Goal: Transaction & Acquisition: Purchase product/service

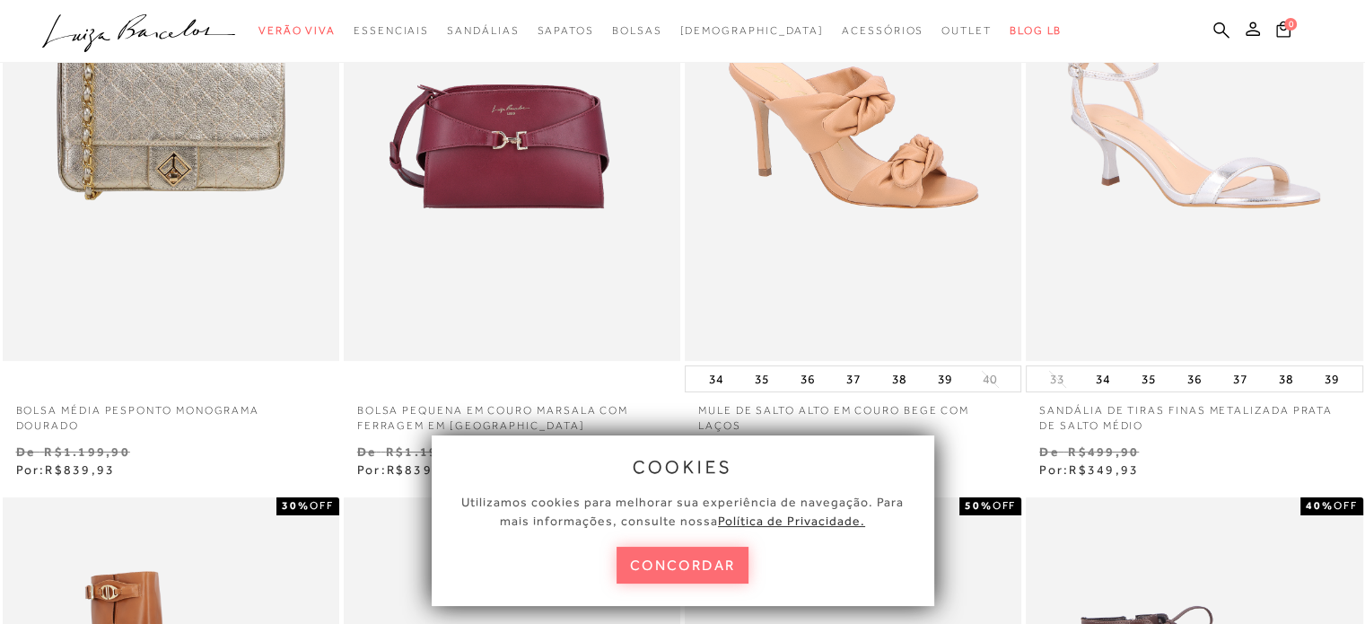
click at [678, 566] on button "concordar" at bounding box center [682, 564] width 133 height 37
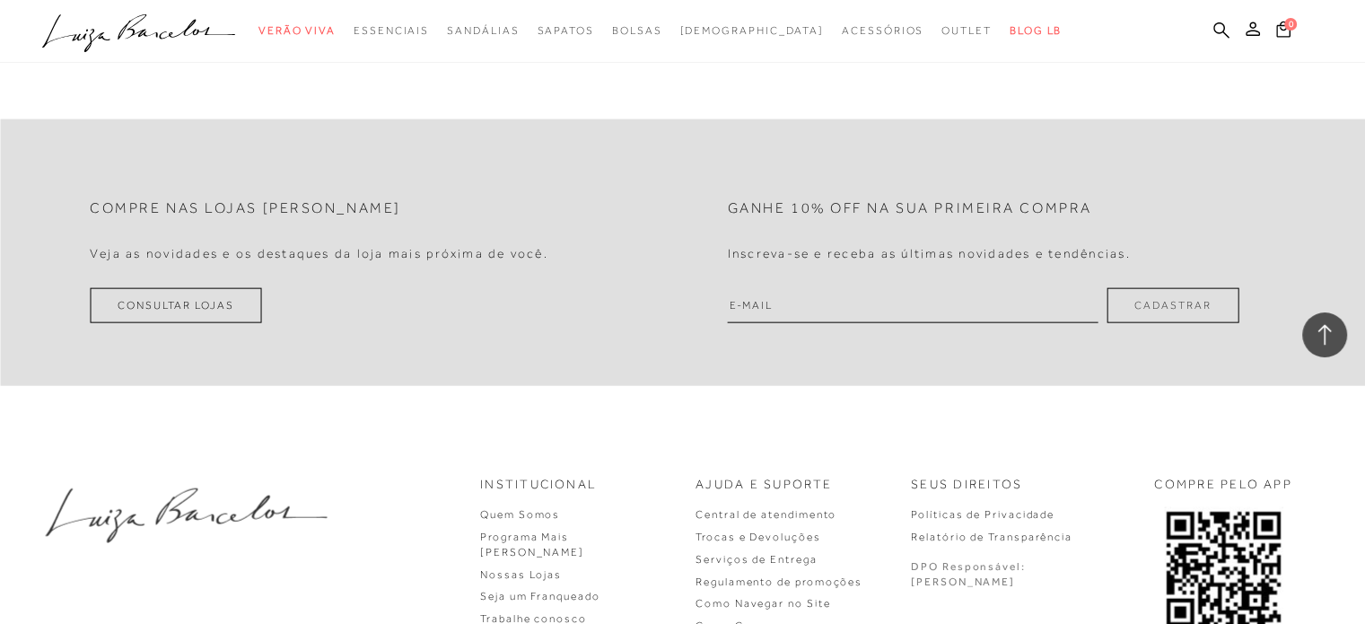
scroll to position [3769, 0]
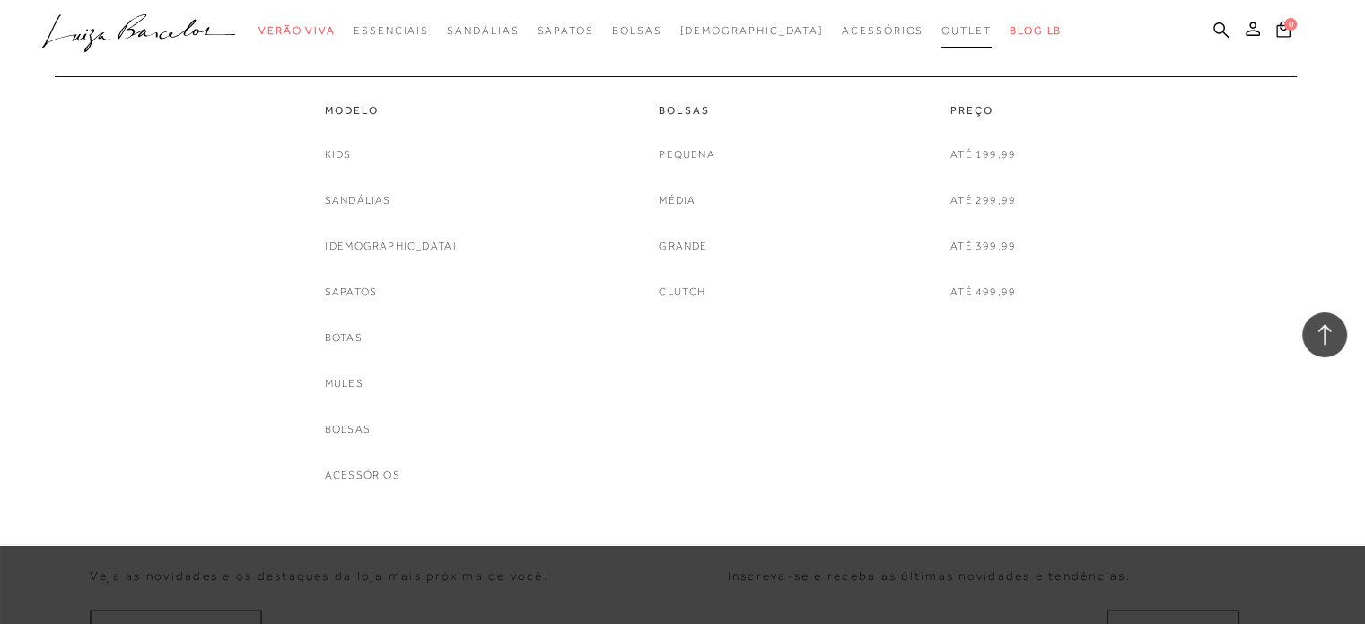
click at [941, 30] on span "Outlet" at bounding box center [966, 30] width 50 height 13
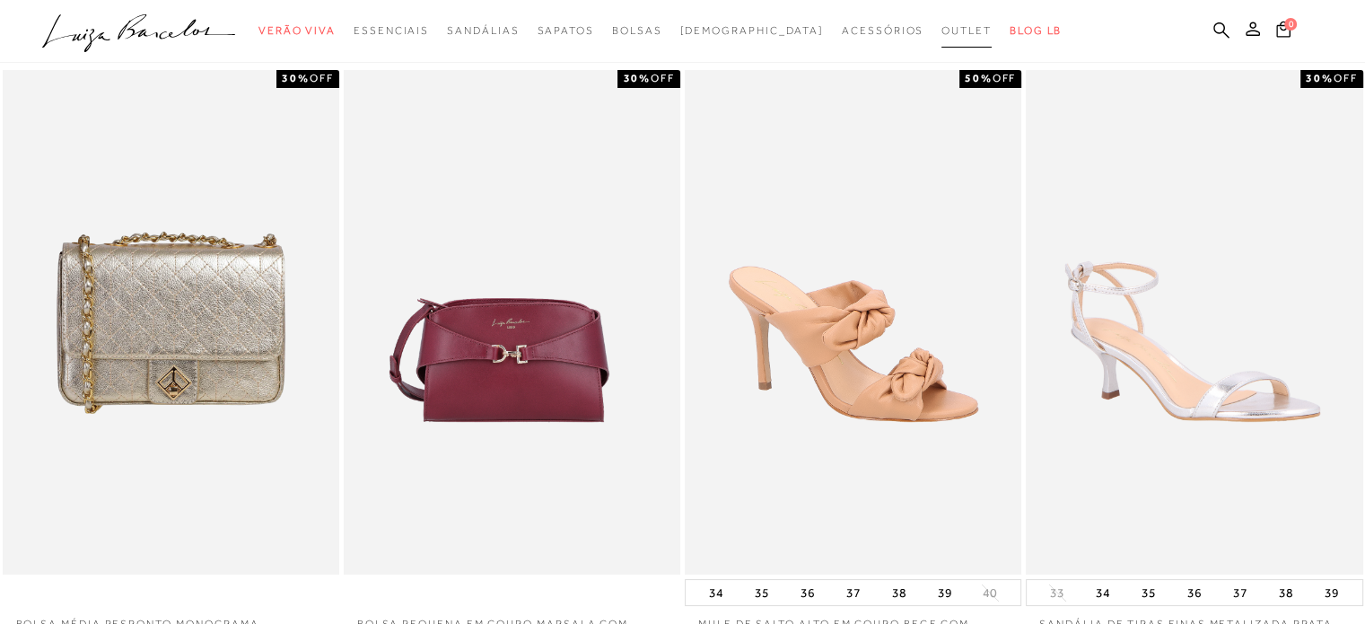
scroll to position [0, 0]
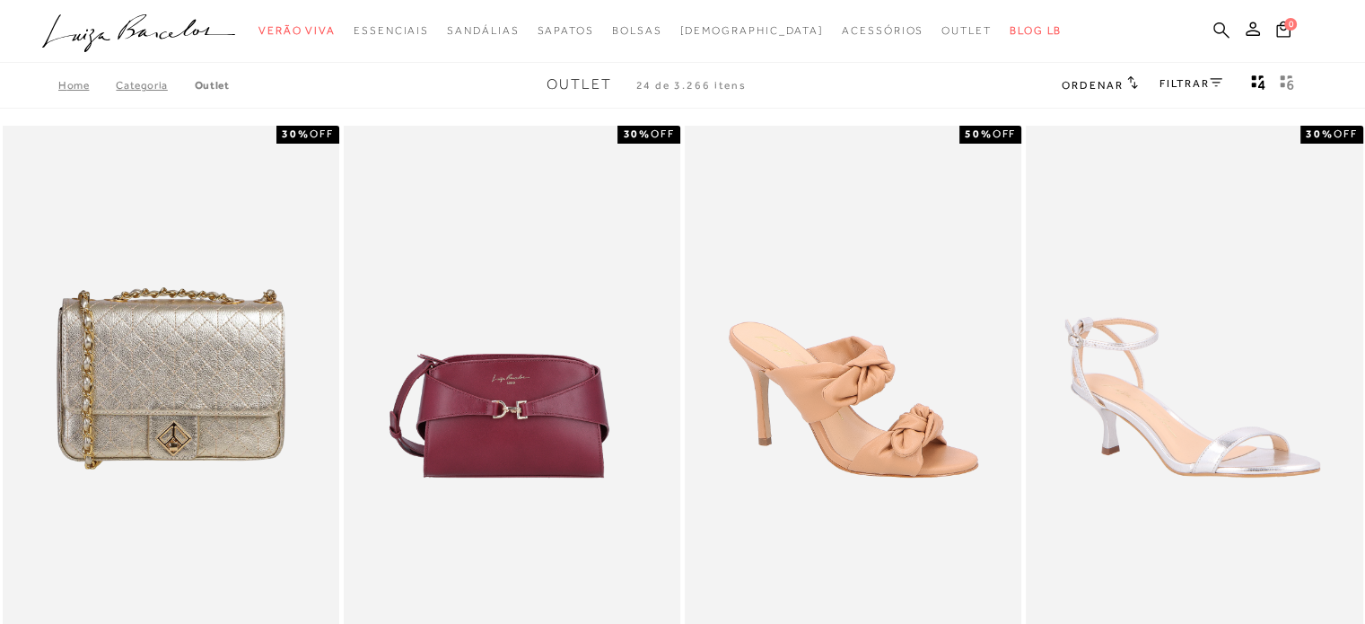
click at [1220, 22] on icon at bounding box center [1221, 30] width 16 height 16
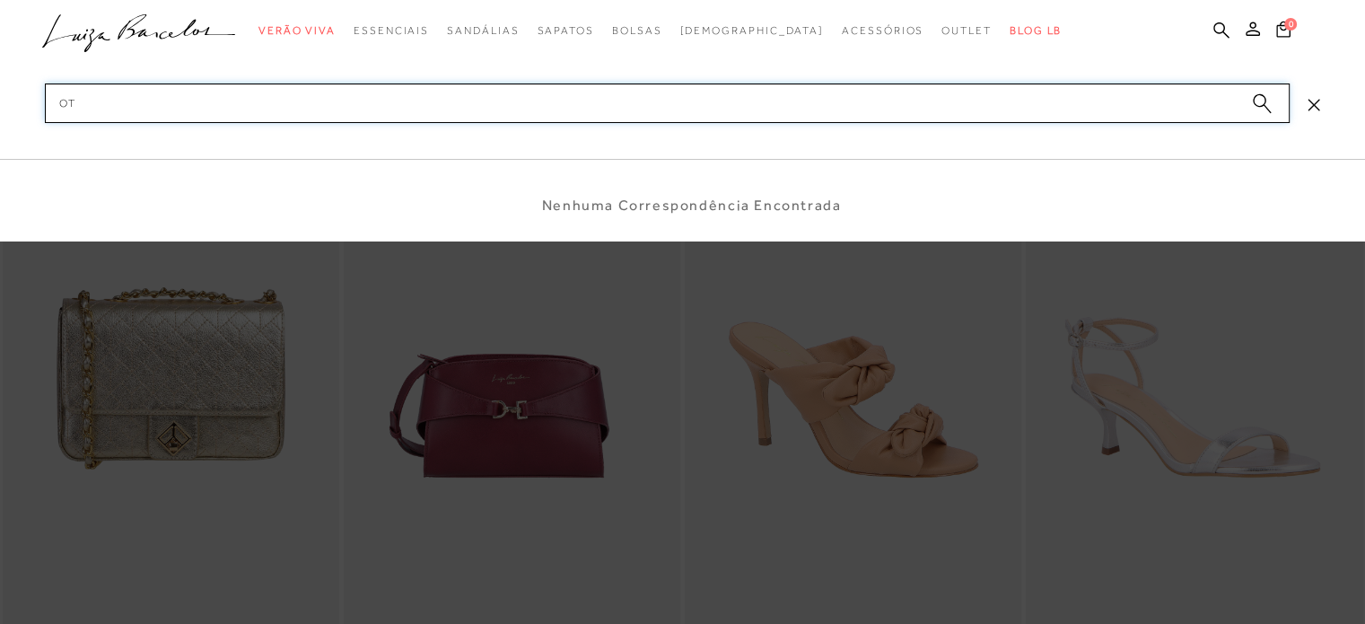
type input "o"
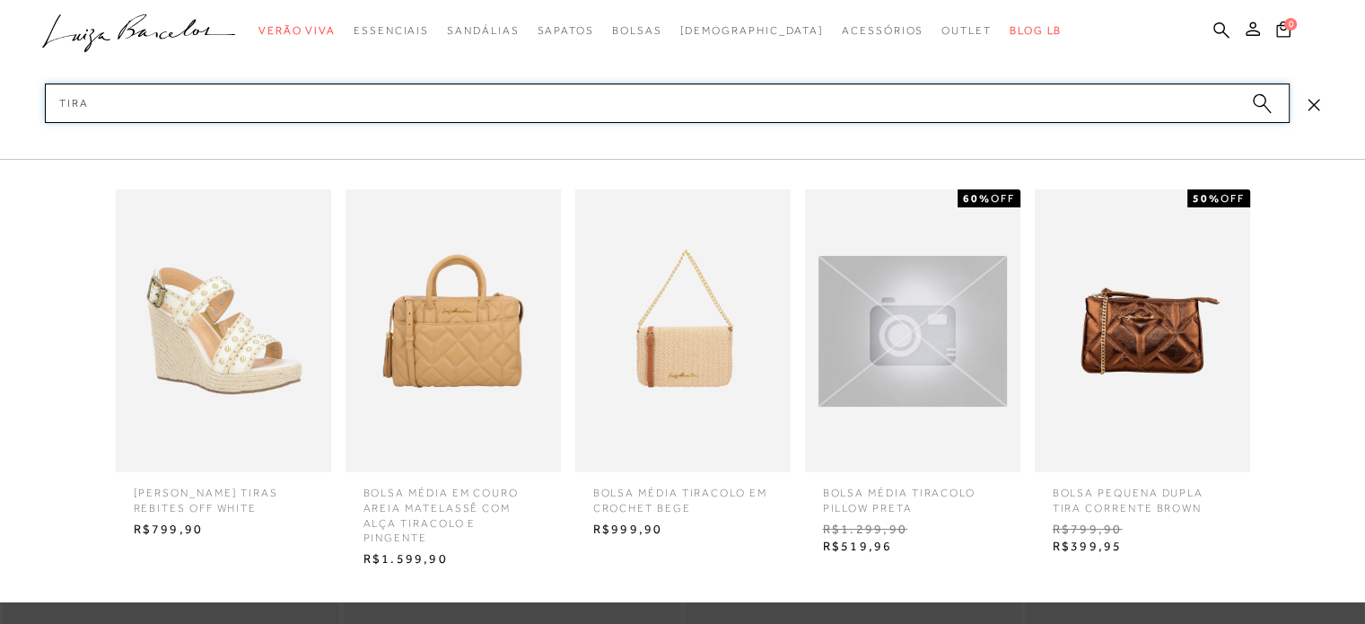
scroll to position [538, 0]
type input "tira"
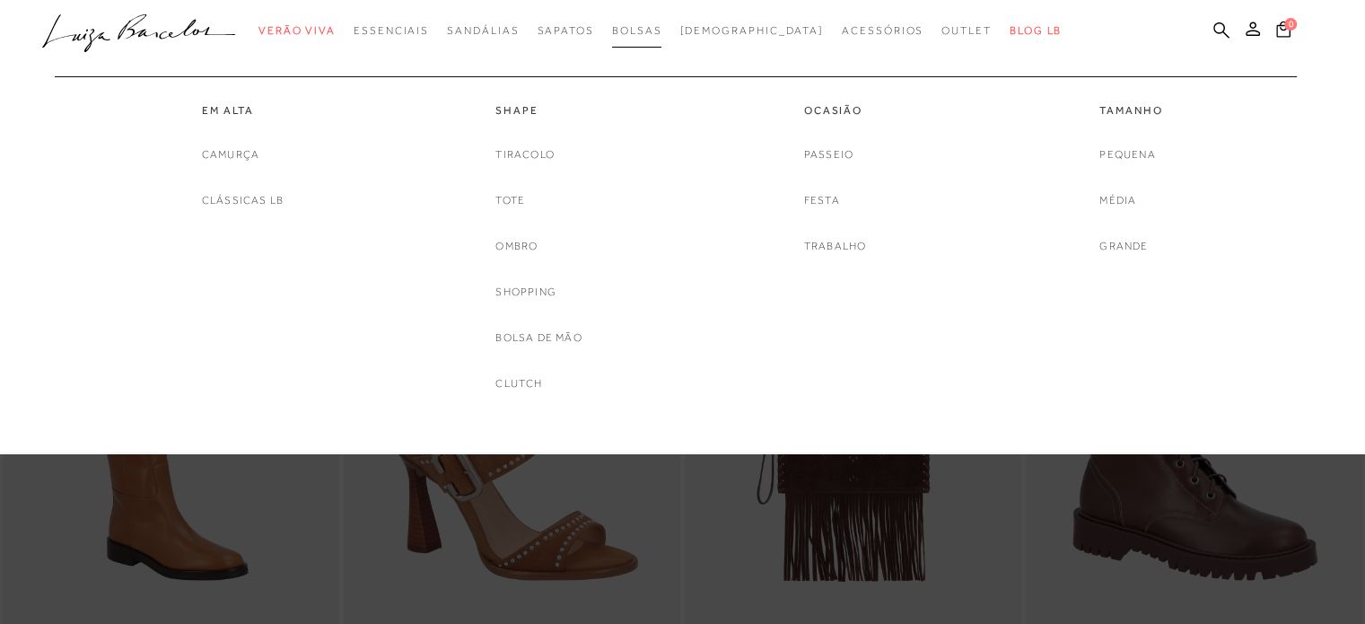
click at [662, 31] on span "Bolsas" at bounding box center [637, 30] width 50 height 13
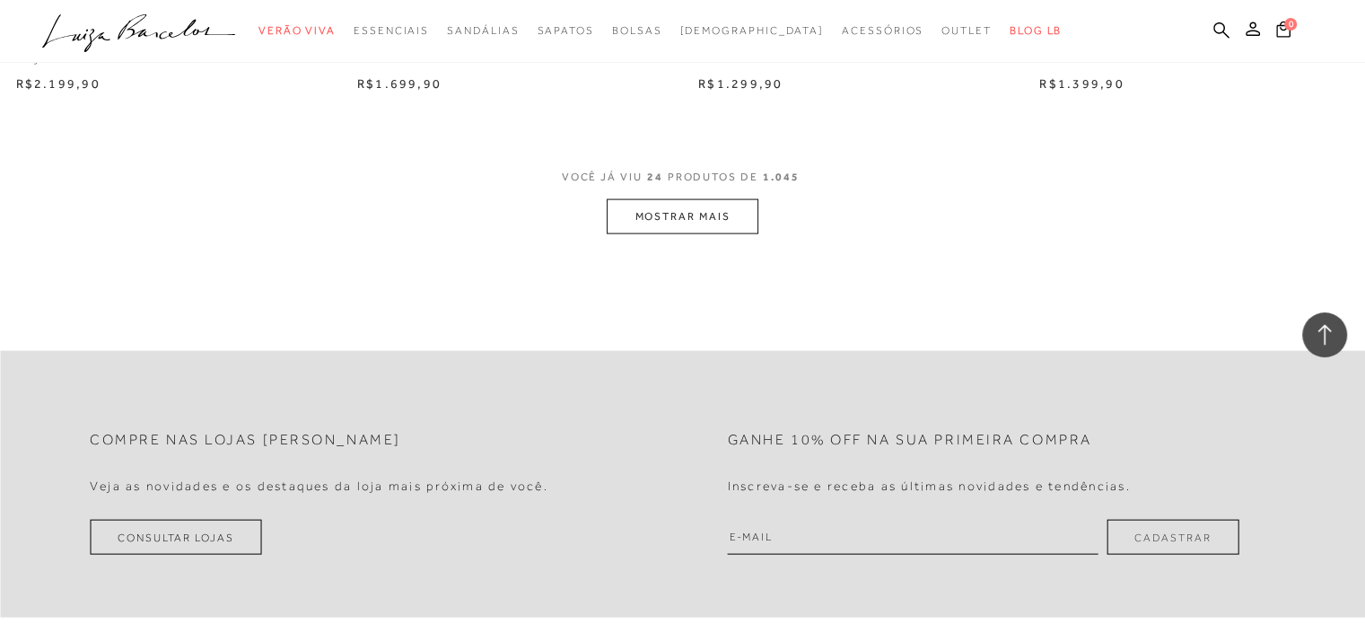
scroll to position [3769, 0]
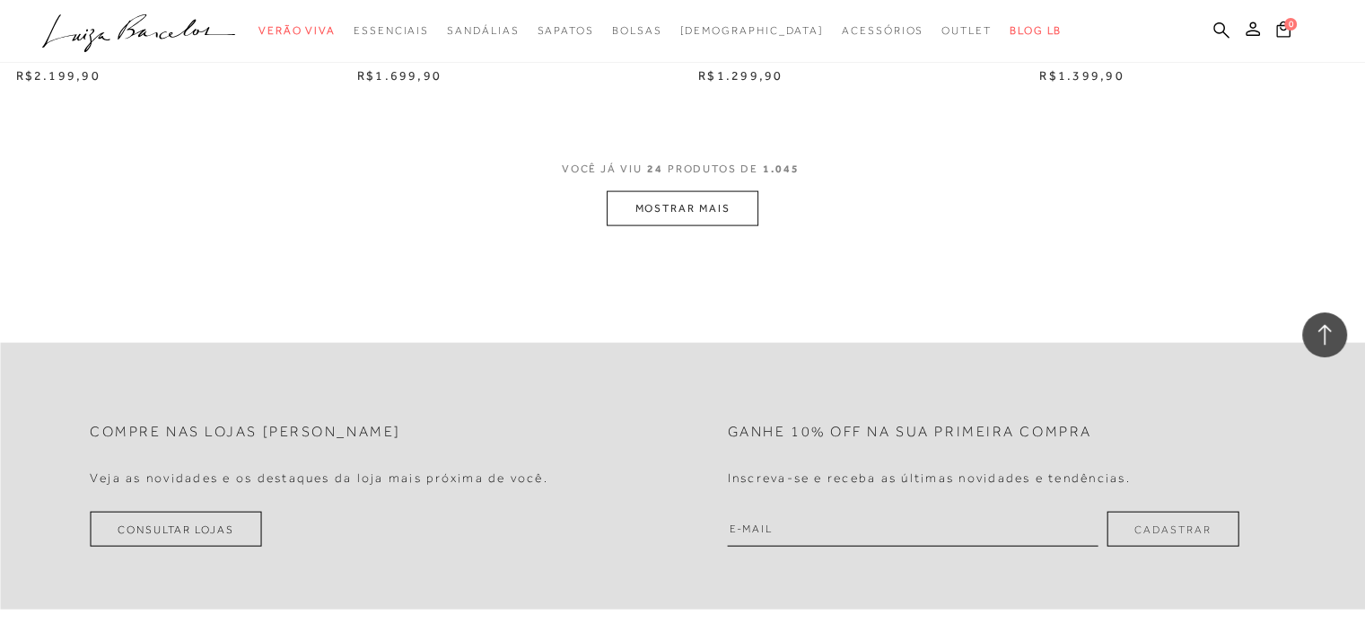
click at [689, 212] on button "MOSTRAR MAIS" at bounding box center [682, 208] width 151 height 35
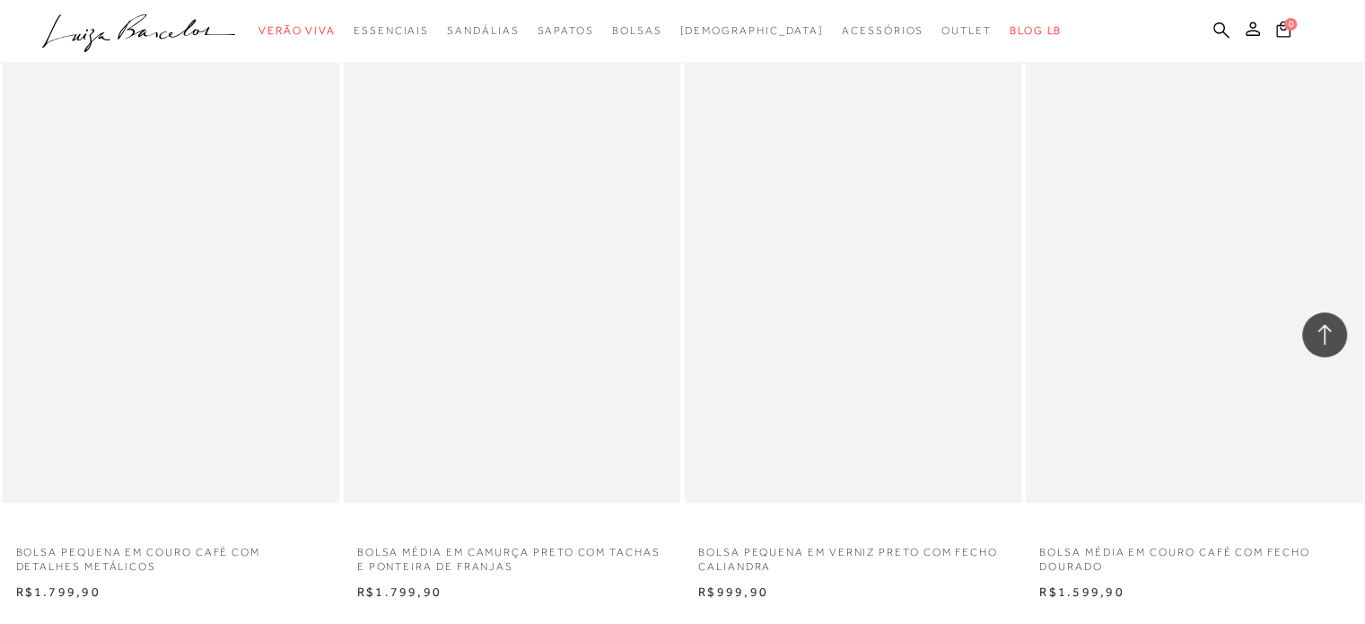
scroll to position [7358, 0]
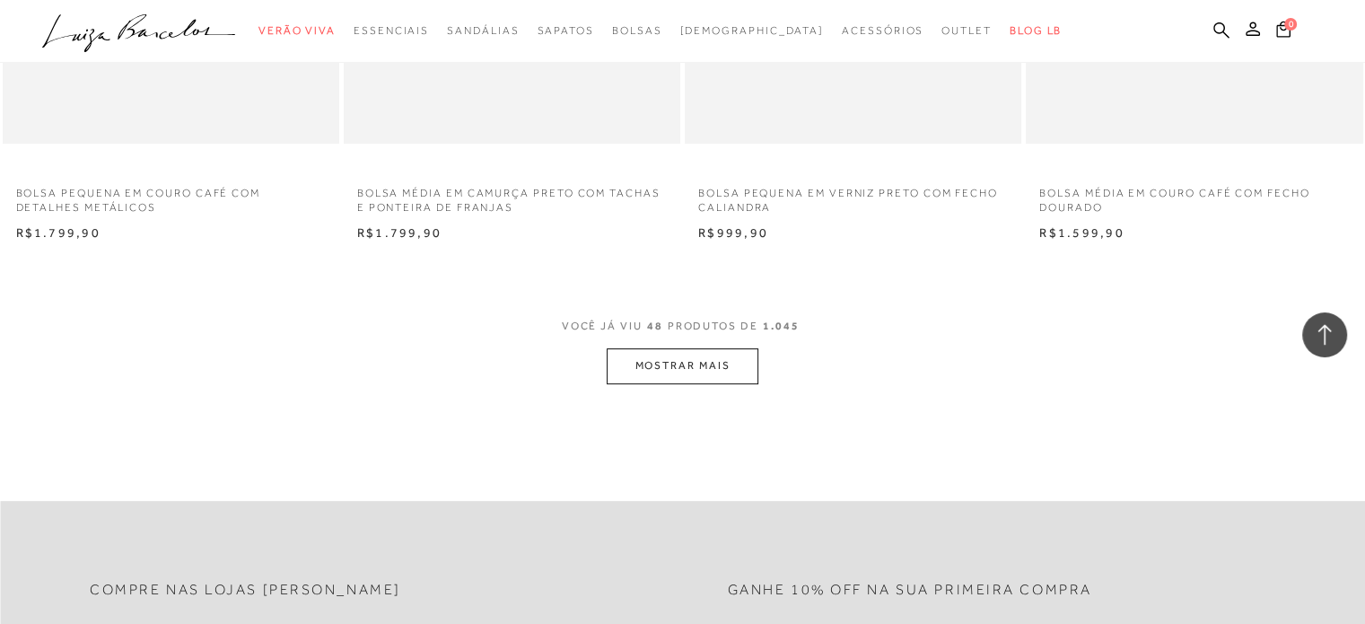
click at [721, 355] on button "MOSTRAR MAIS" at bounding box center [682, 365] width 151 height 35
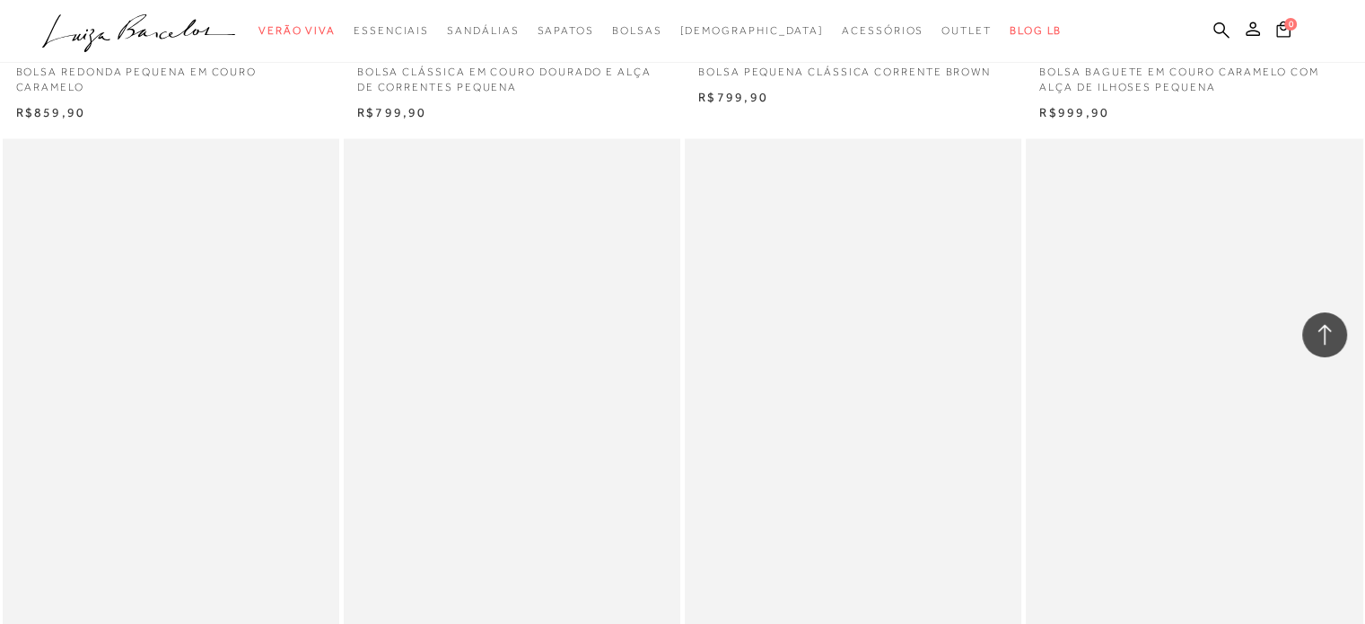
scroll to position [10858, 0]
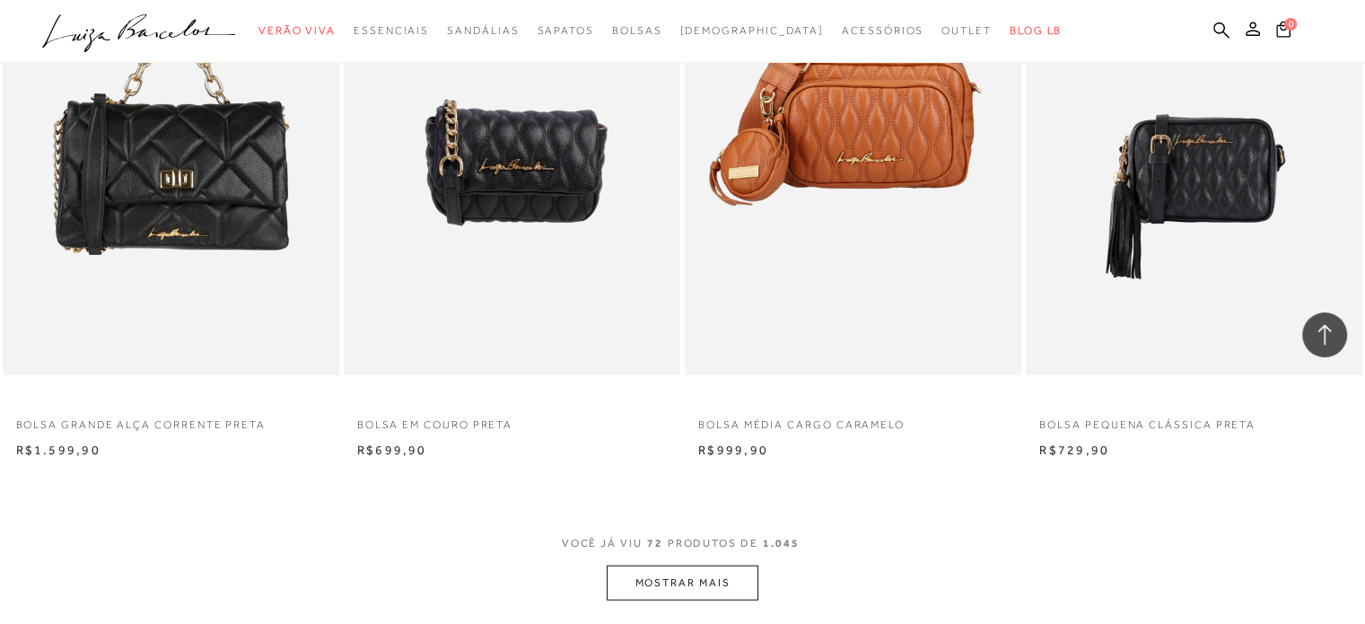
click at [733, 578] on button "MOSTRAR MAIS" at bounding box center [682, 582] width 151 height 35
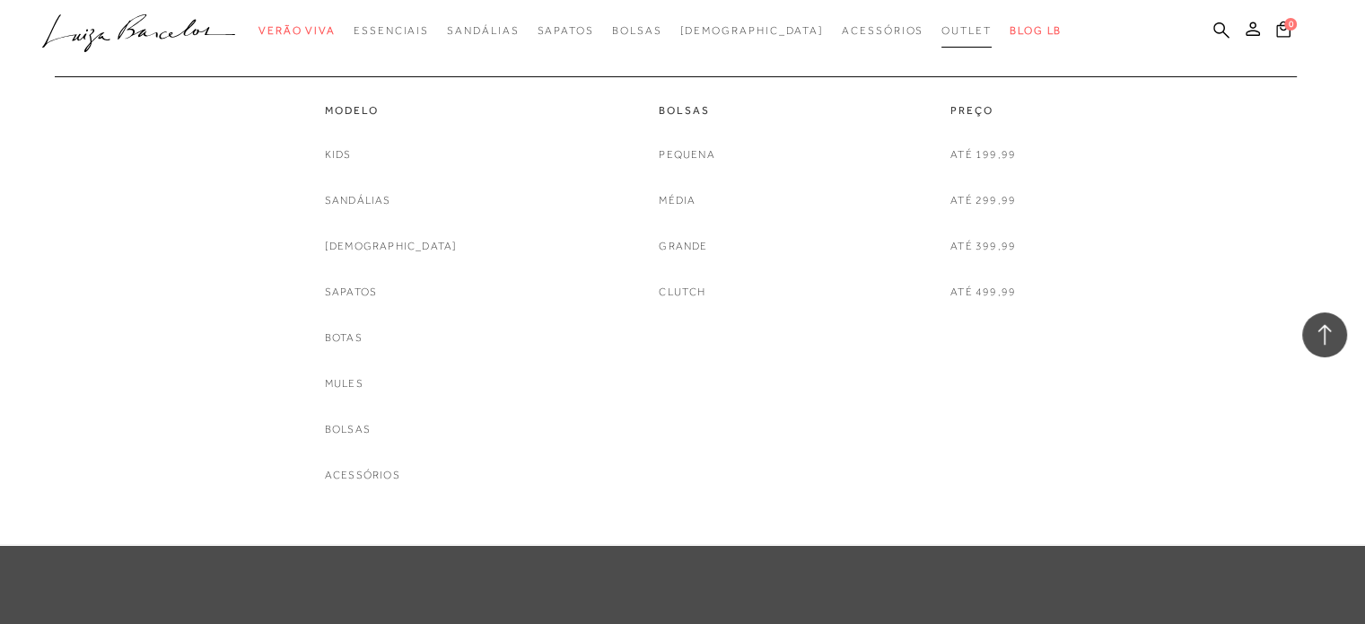
scroll to position [14537, 0]
click at [941, 25] on span "Outlet" at bounding box center [966, 30] width 50 height 13
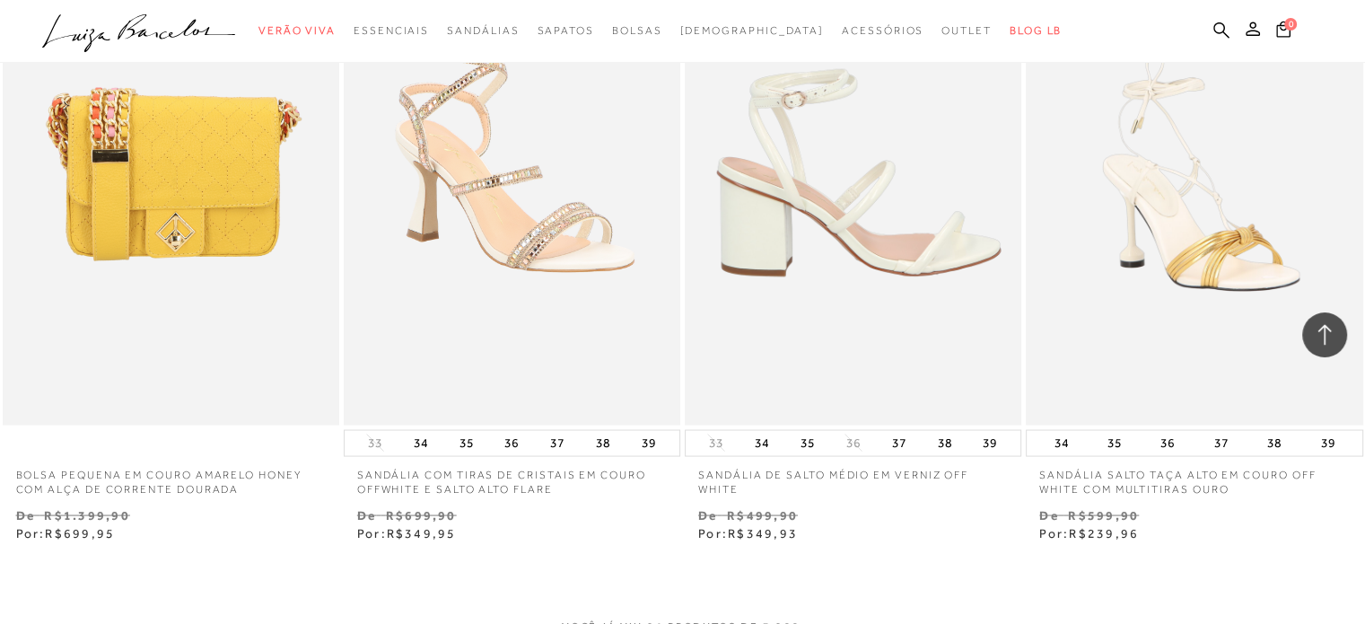
scroll to position [3679, 0]
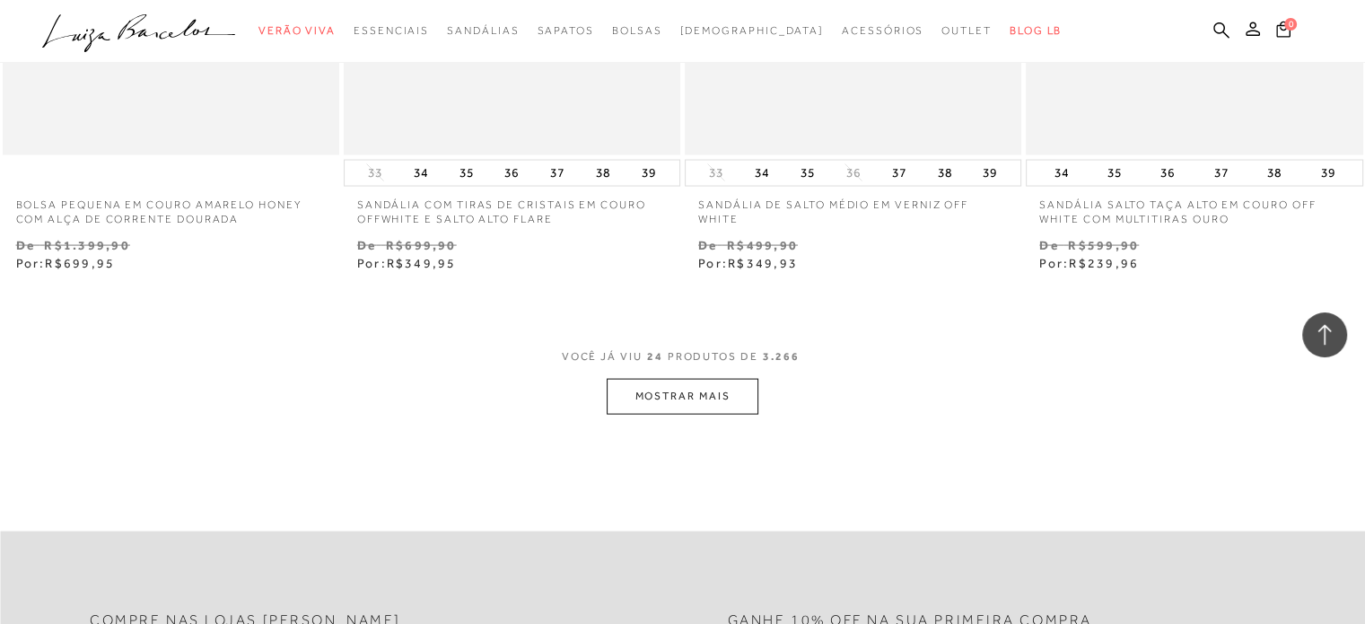
click at [728, 390] on button "MOSTRAR MAIS" at bounding box center [682, 396] width 151 height 35
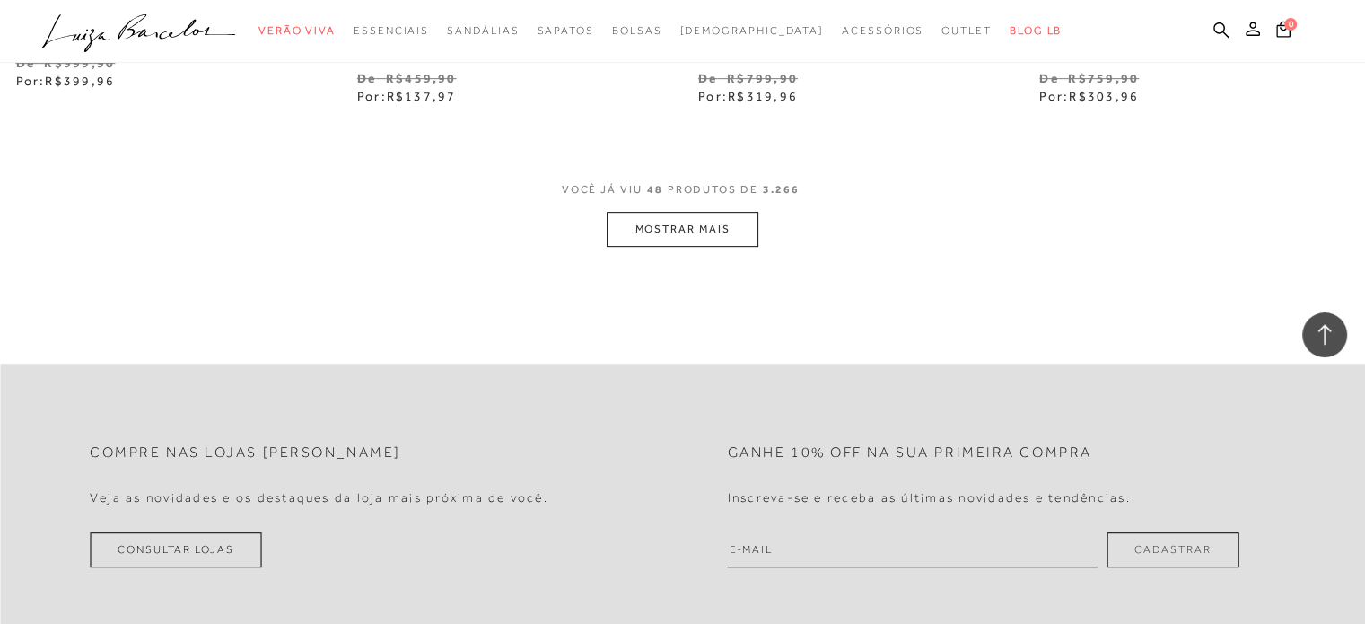
scroll to position [7717, 0]
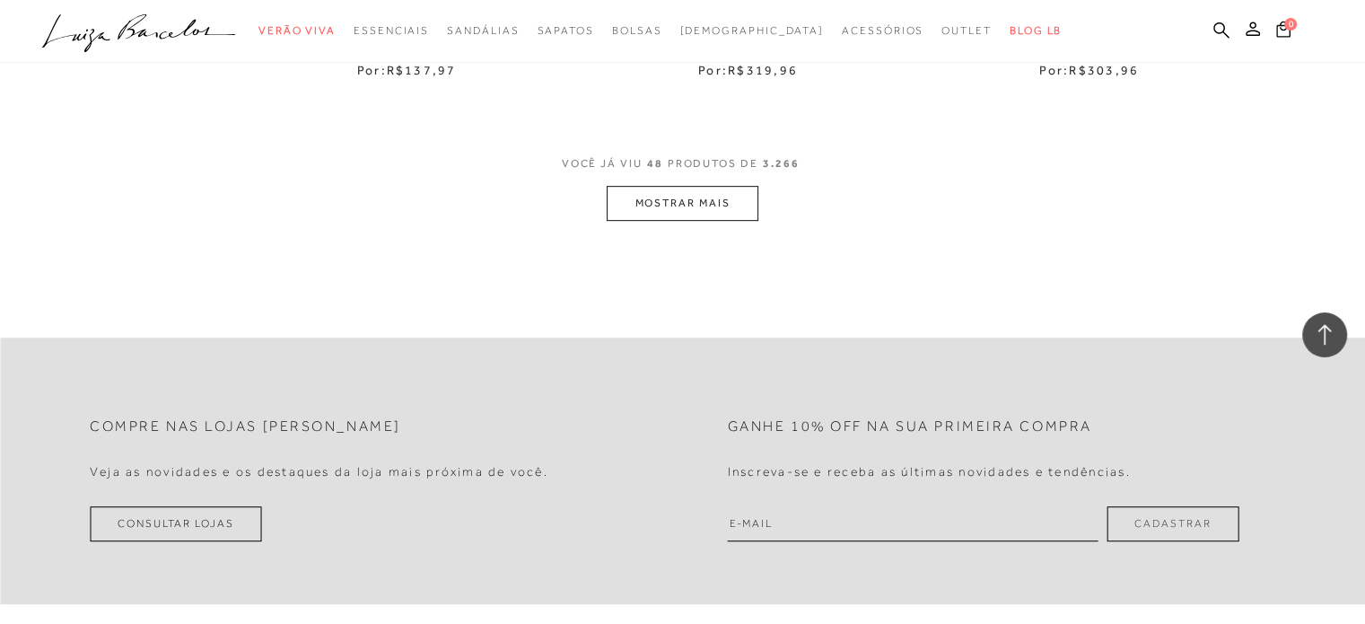
click at [712, 196] on button "MOSTRAR MAIS" at bounding box center [682, 203] width 151 height 35
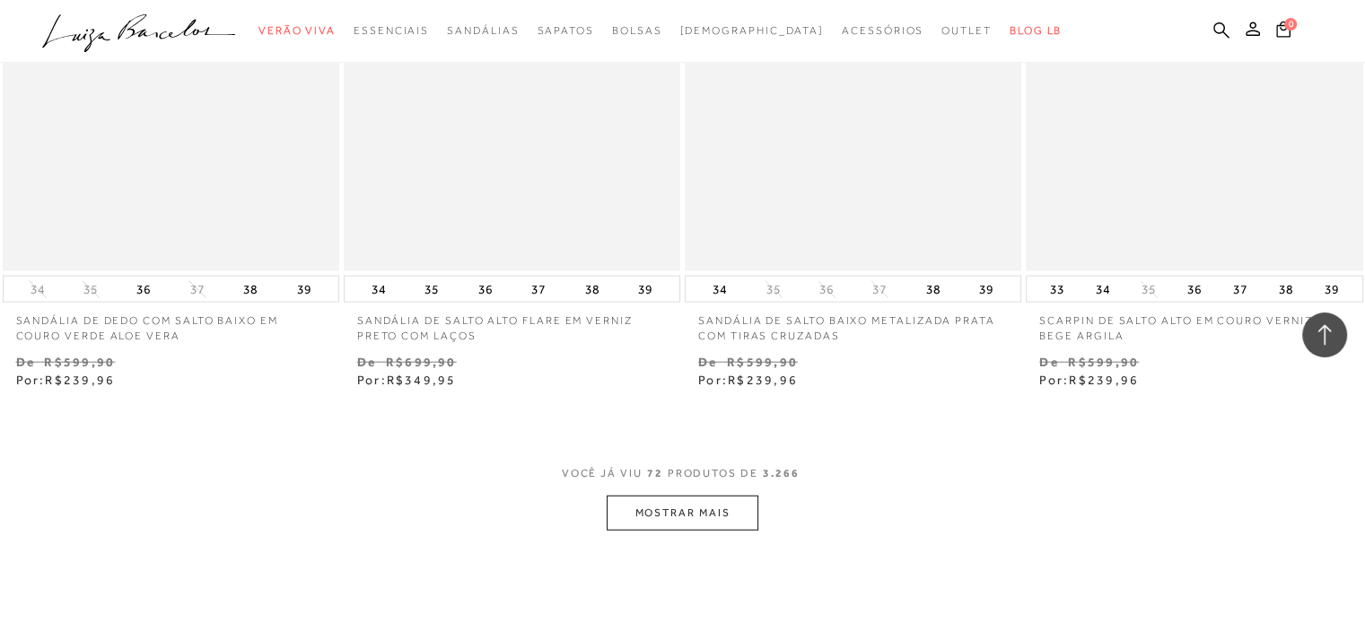
scroll to position [11486, 0]
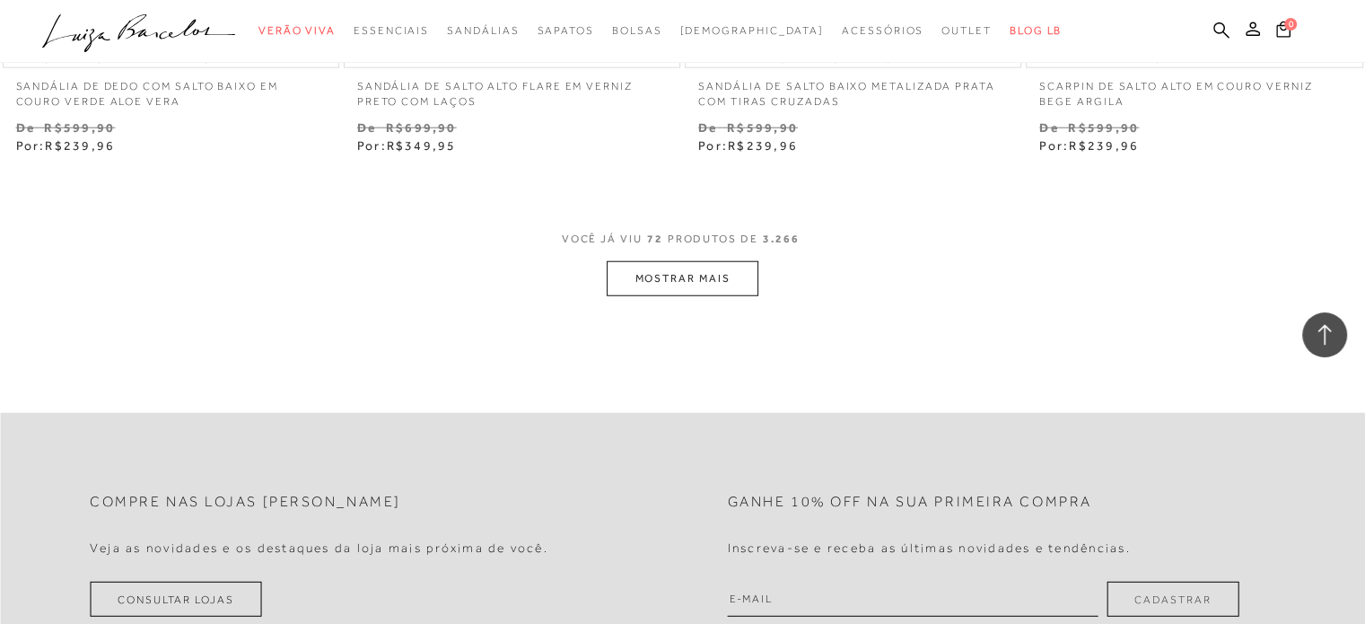
click at [678, 275] on button "MOSTRAR MAIS" at bounding box center [682, 278] width 151 height 35
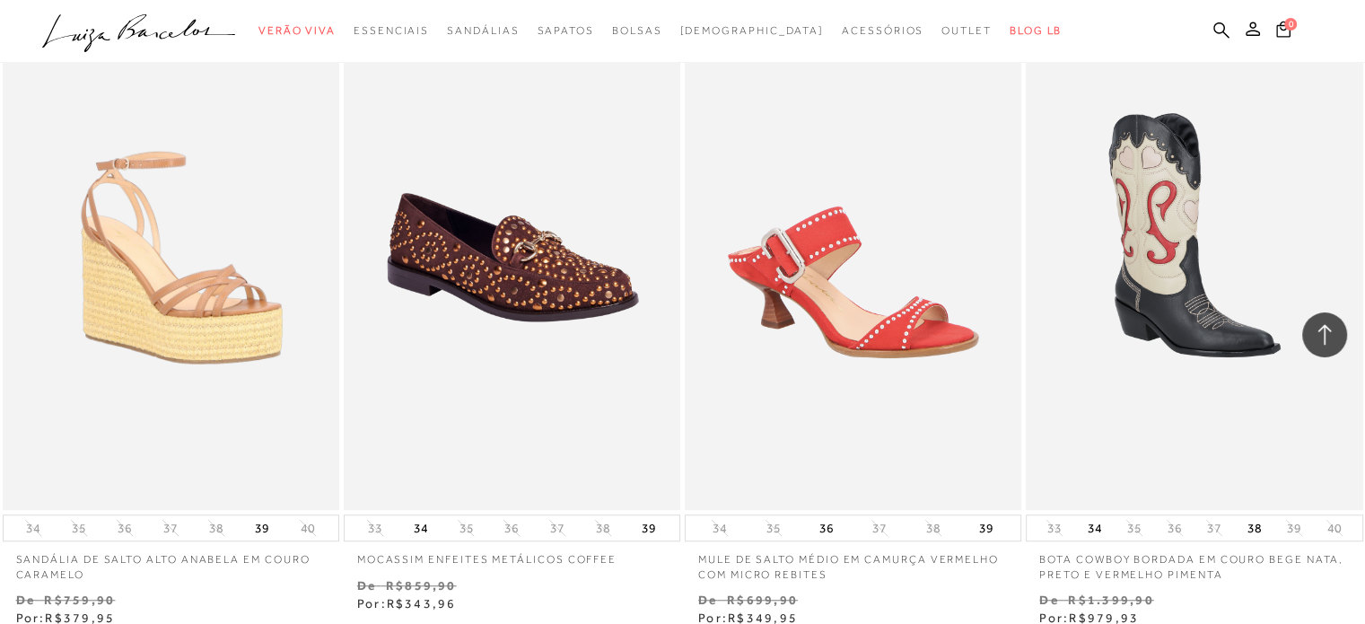
scroll to position [15345, 0]
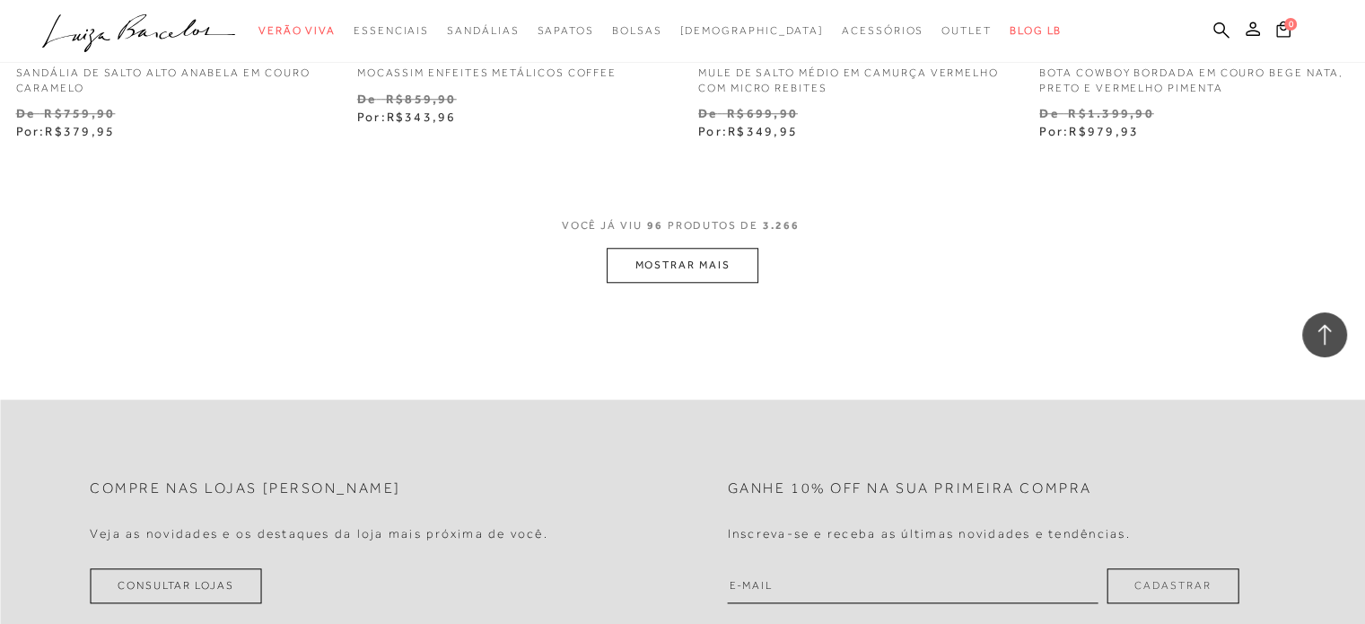
click at [675, 268] on button "MOSTRAR MAIS" at bounding box center [682, 265] width 151 height 35
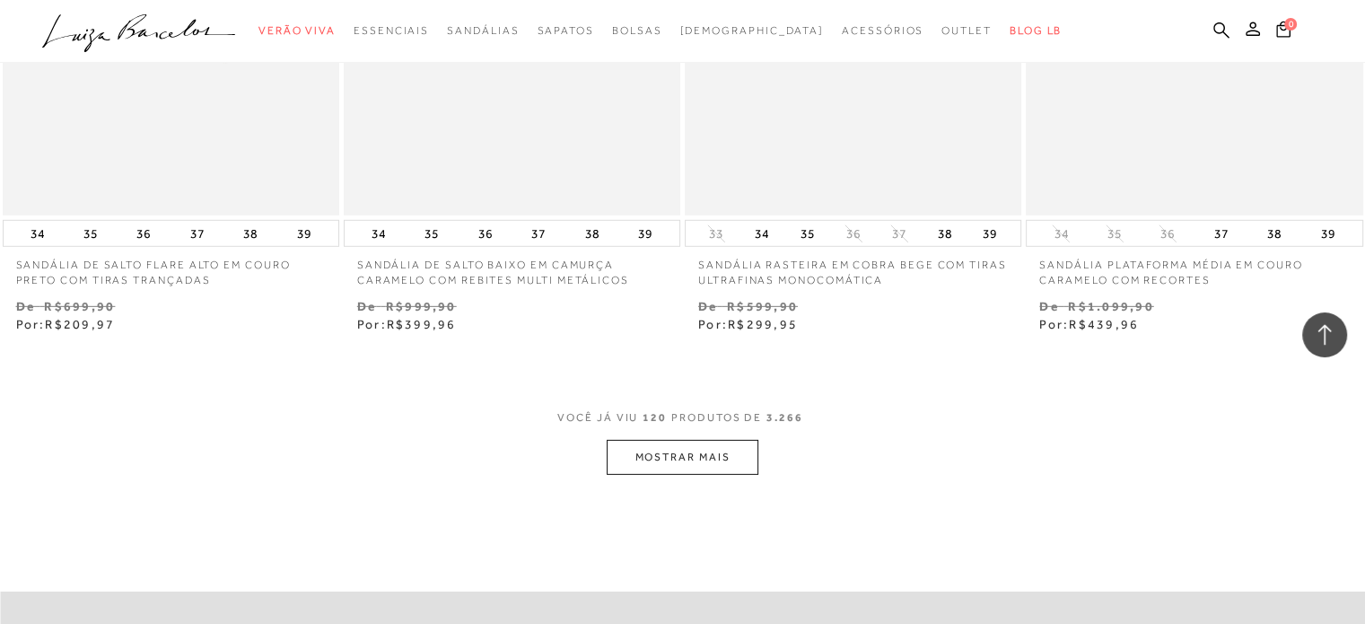
scroll to position [19114, 0]
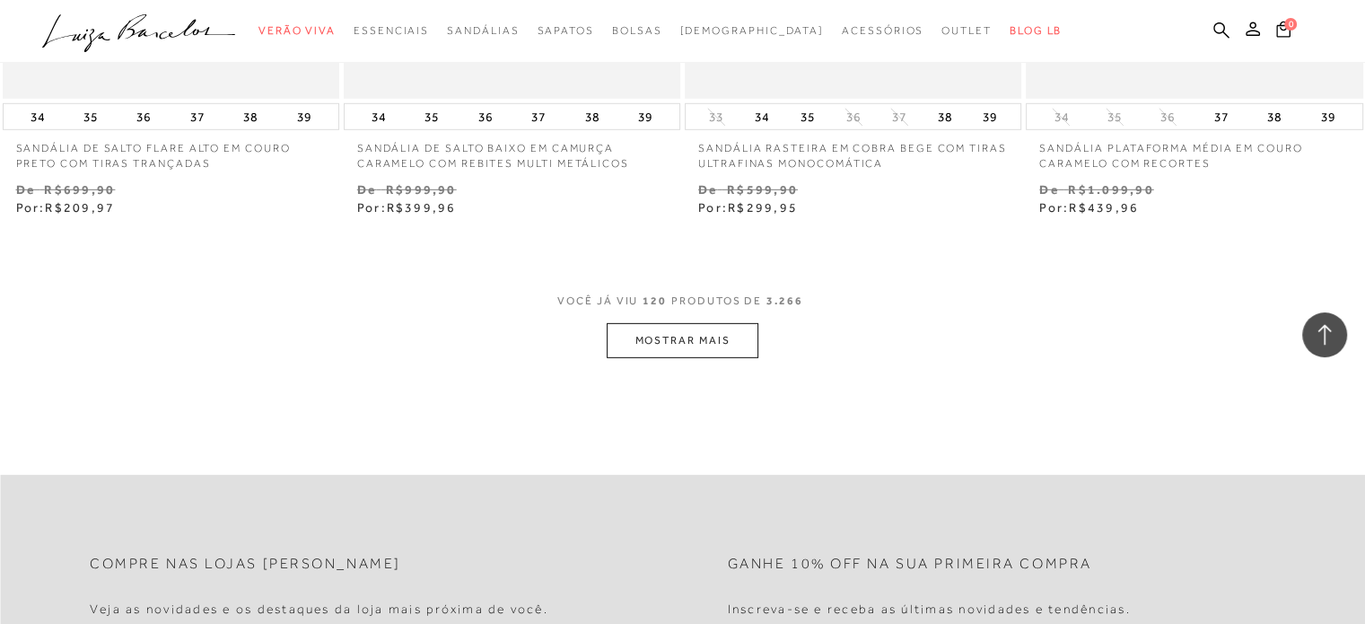
click at [659, 346] on button "MOSTRAR MAIS" at bounding box center [682, 340] width 151 height 35
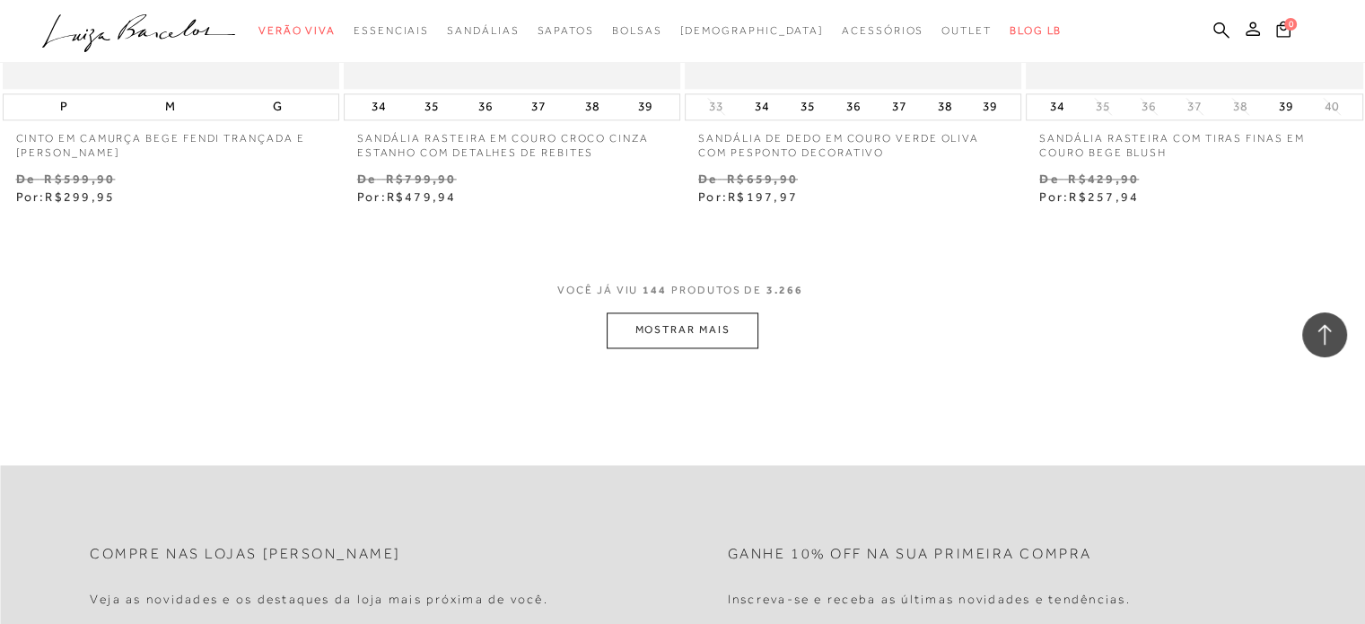
scroll to position [22972, 0]
click at [696, 337] on button "MOSTRAR MAIS" at bounding box center [682, 326] width 151 height 35
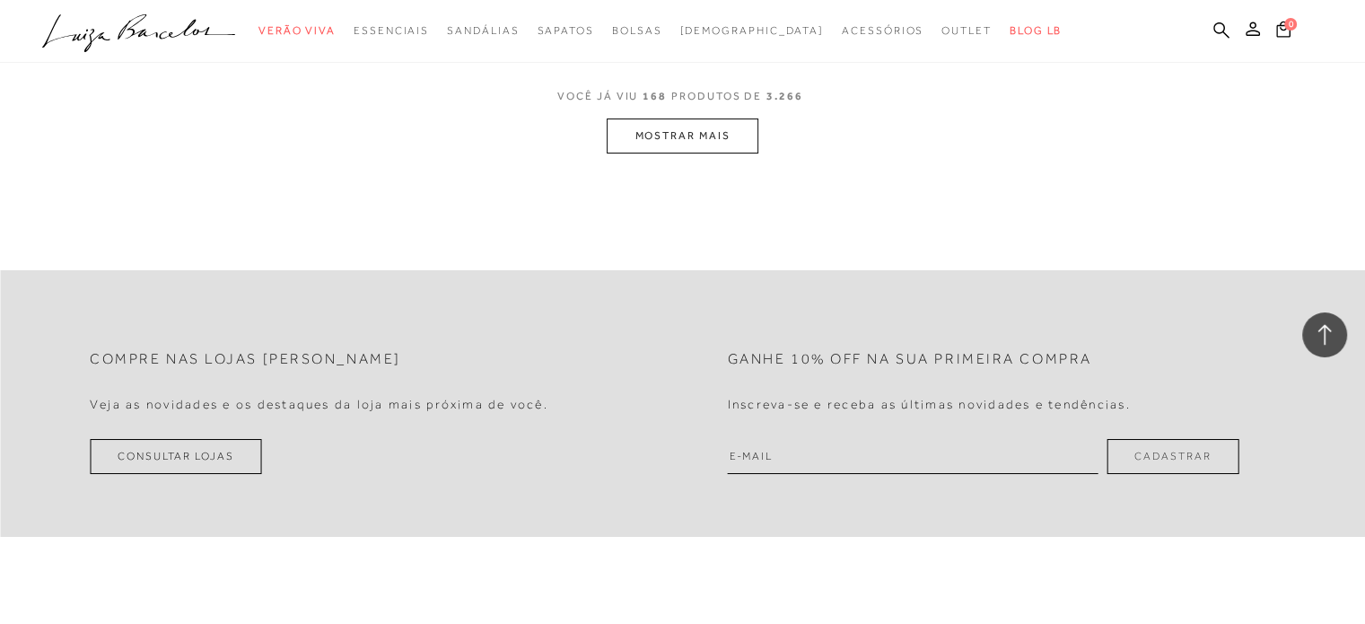
scroll to position [27011, 0]
click at [678, 135] on button "MOSTRAR MAIS" at bounding box center [682, 133] width 151 height 35
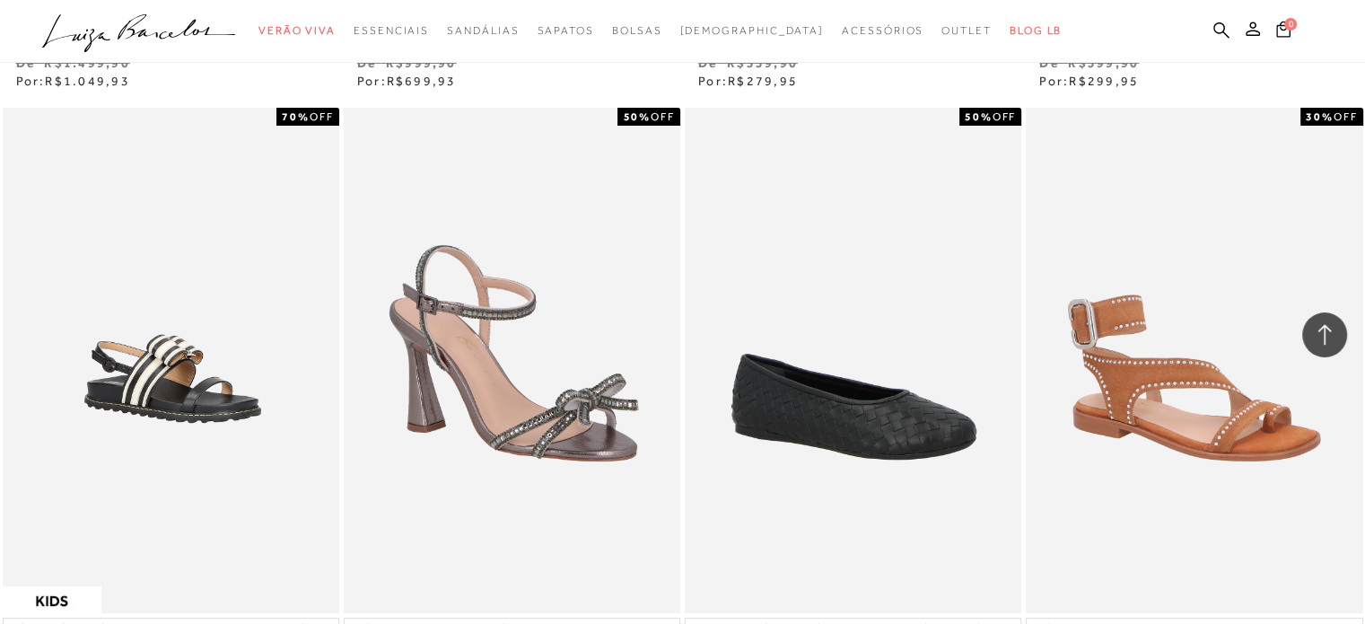
scroll to position [27639, 0]
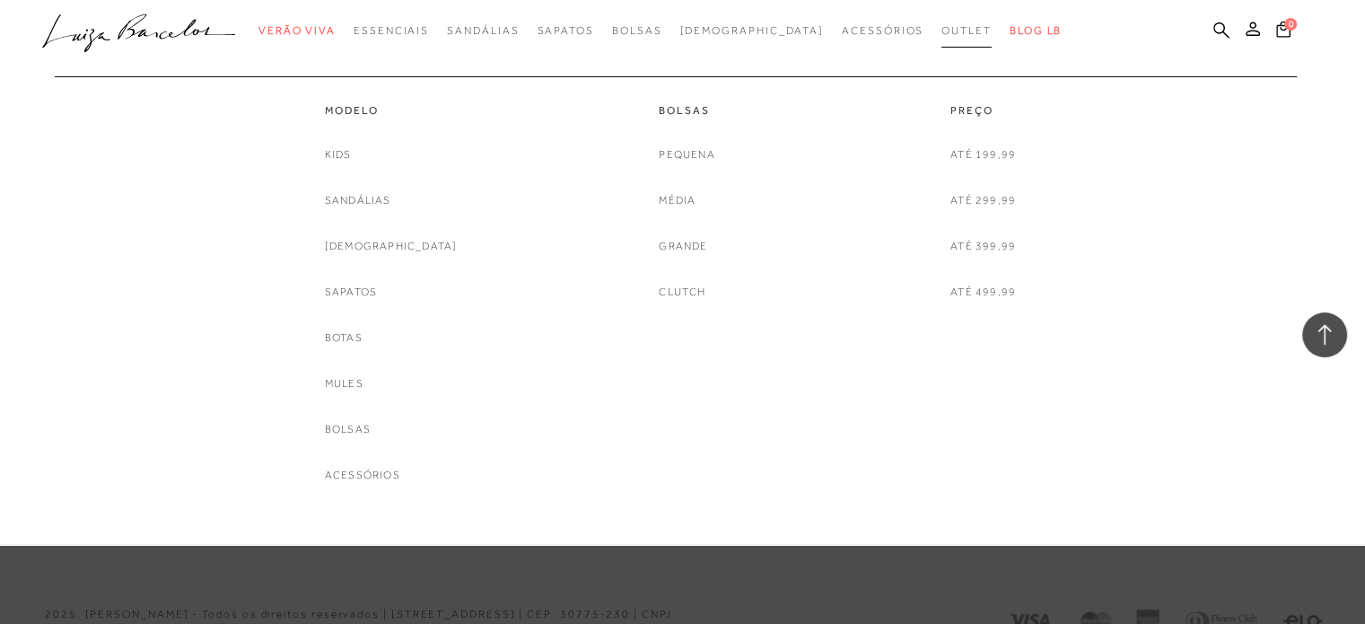
click at [941, 32] on span "Outlet" at bounding box center [966, 30] width 50 height 13
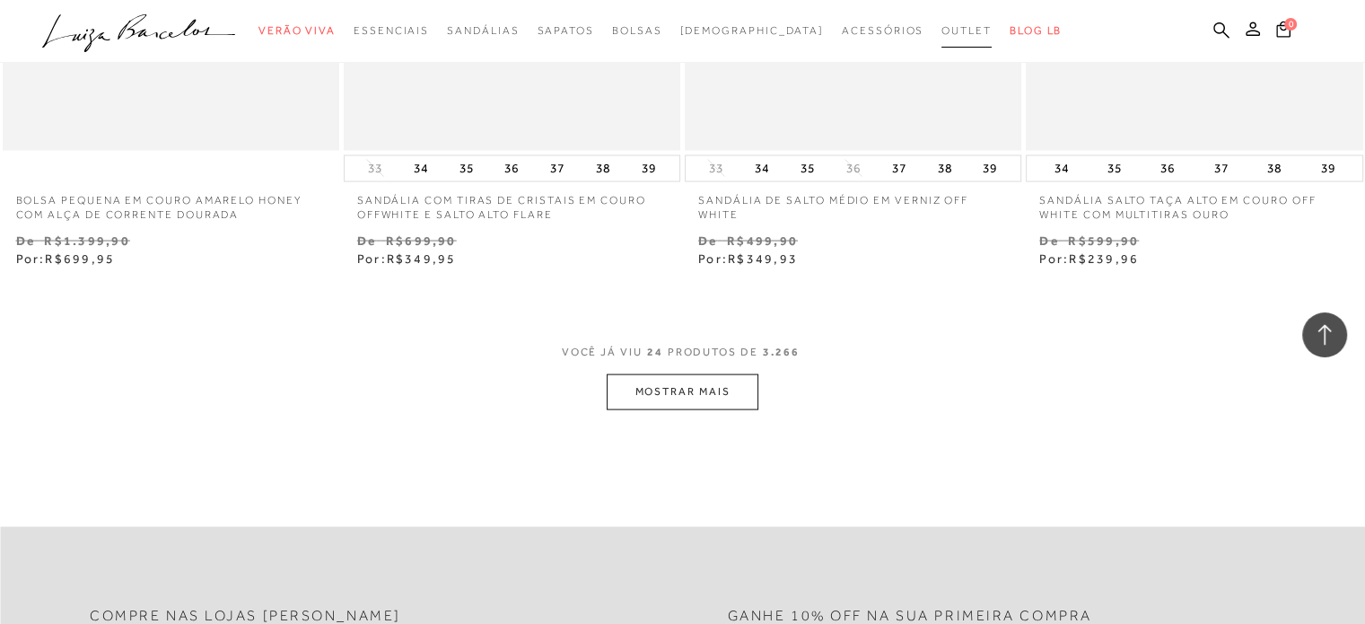
scroll to position [3953, 0]
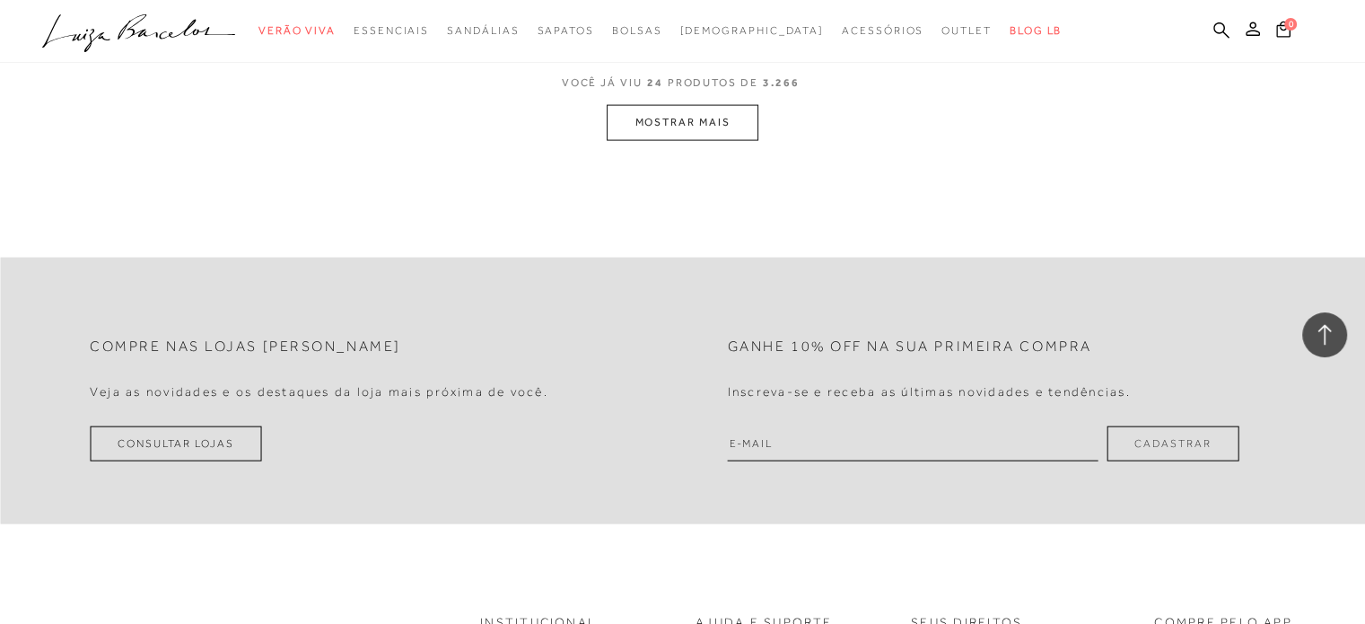
click at [704, 121] on button "MOSTRAR MAIS" at bounding box center [682, 122] width 151 height 35
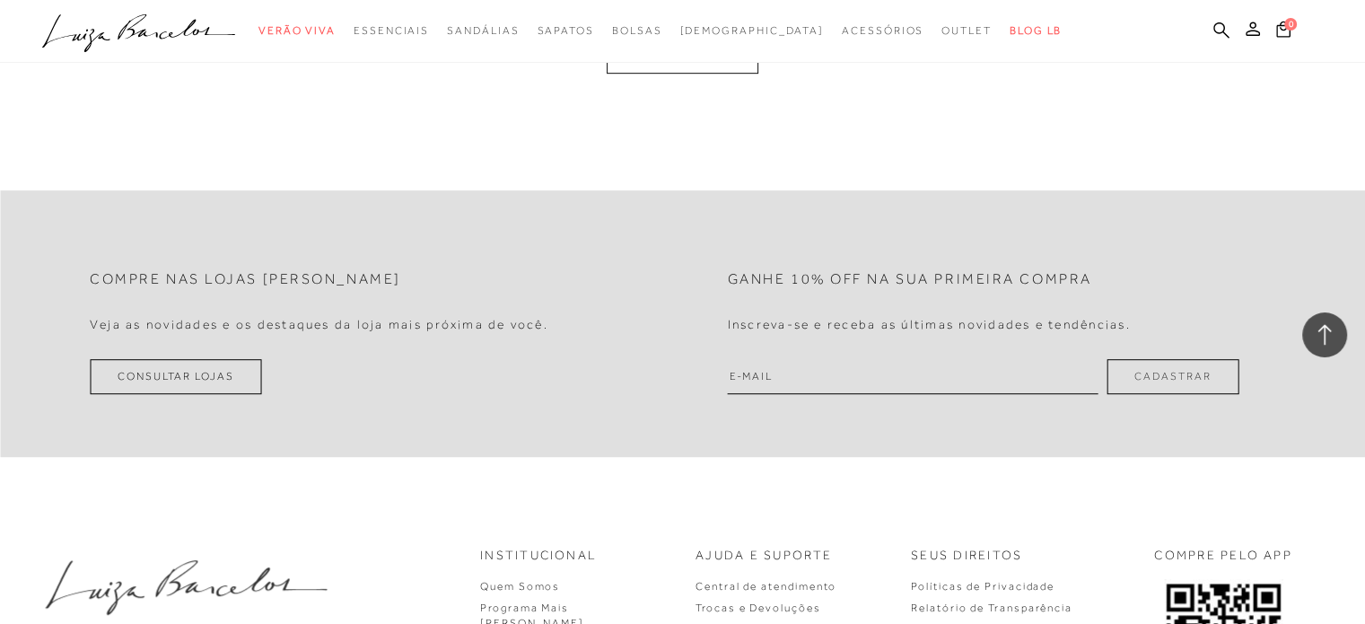
scroll to position [7812, 0]
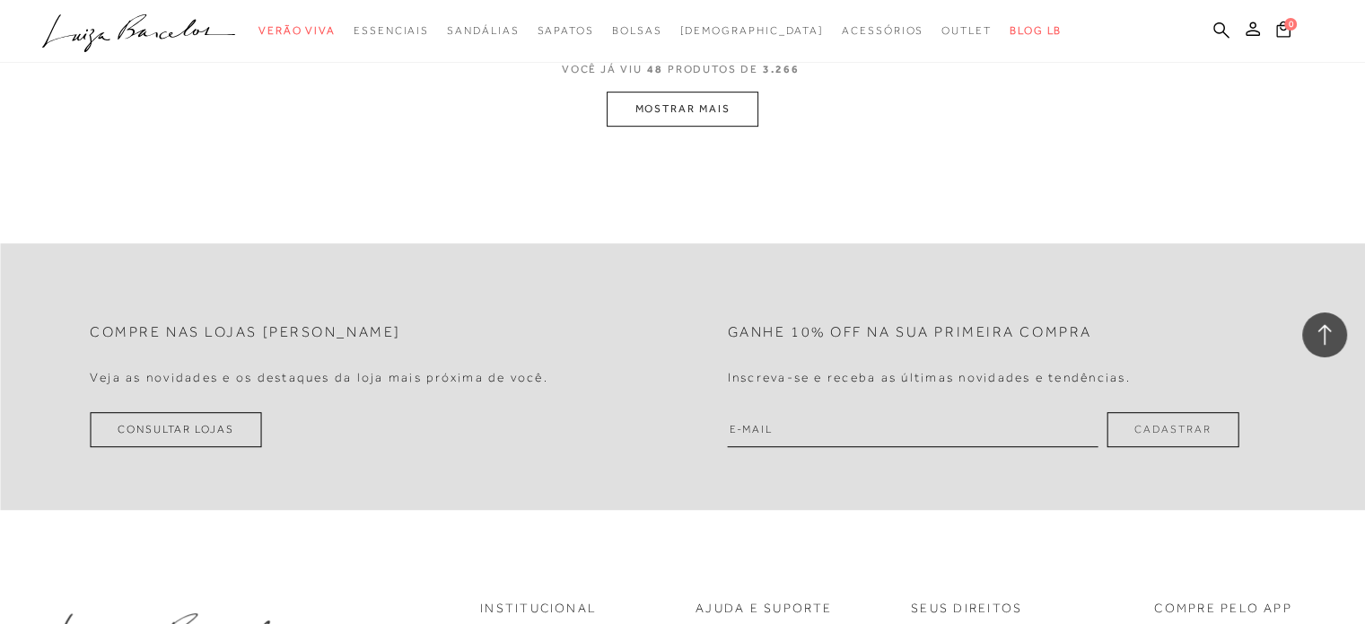
click at [651, 110] on button "MOSTRAR MAIS" at bounding box center [682, 109] width 151 height 35
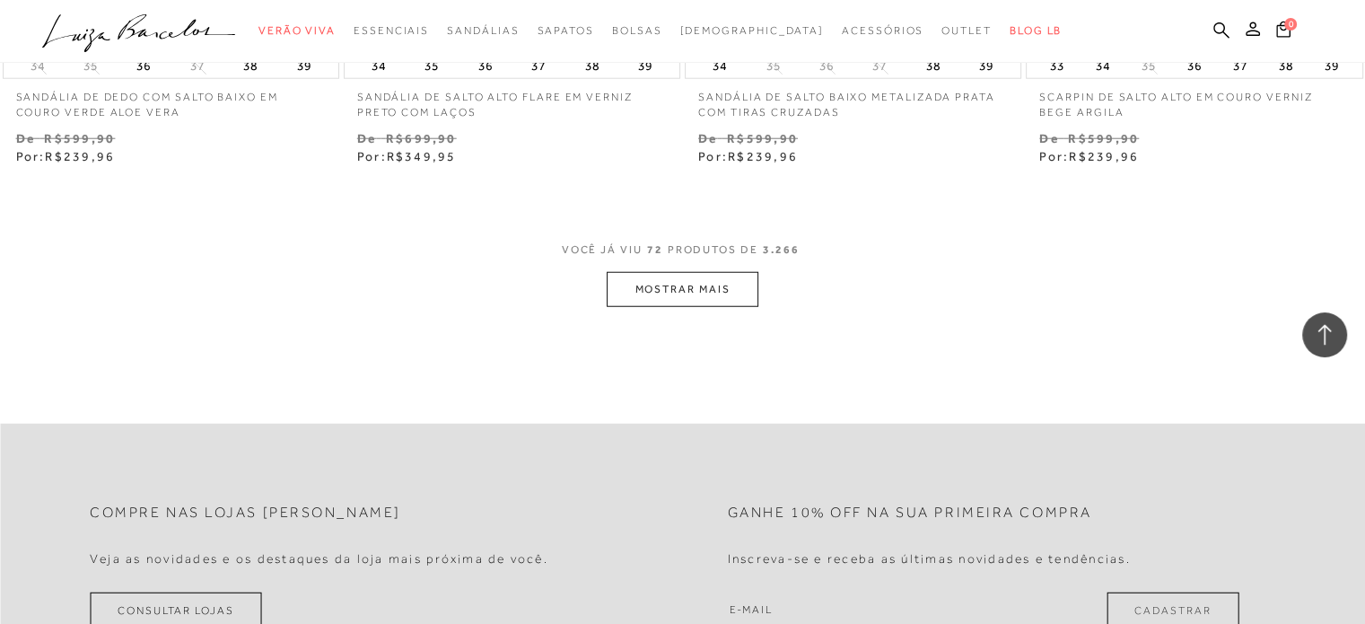
scroll to position [11476, 0]
click at [656, 292] on button "MOSTRAR MAIS" at bounding box center [682, 288] width 151 height 35
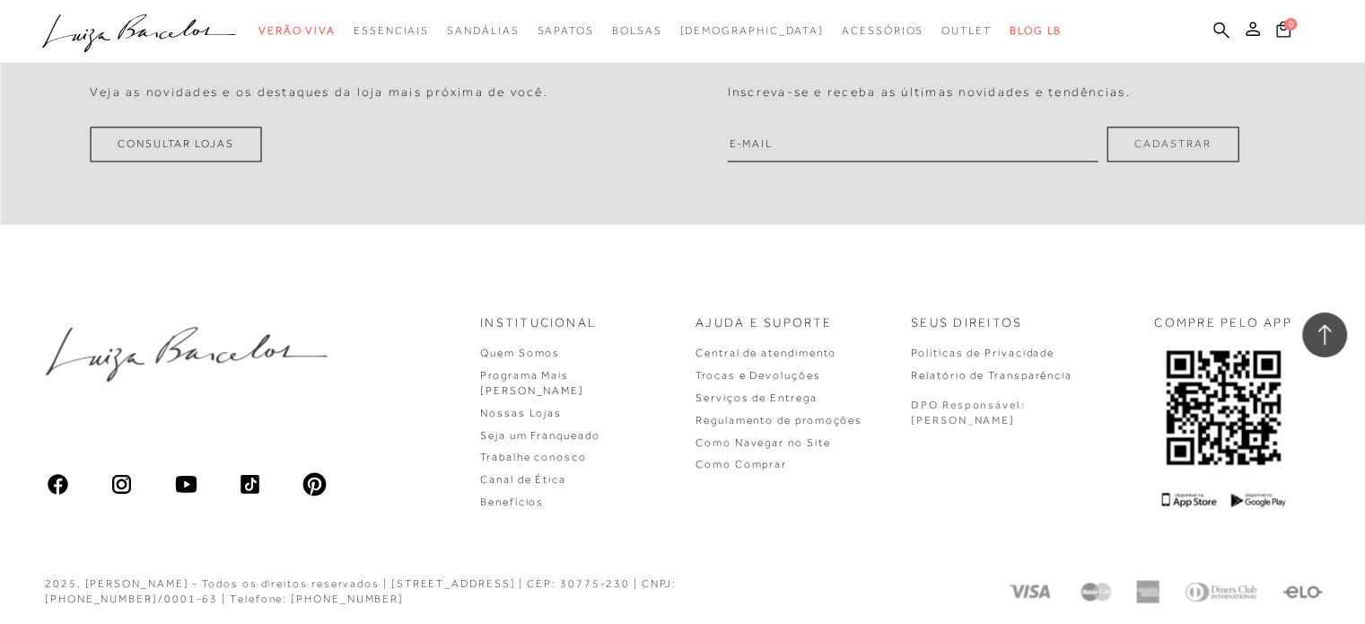
scroll to position [15517, 0]
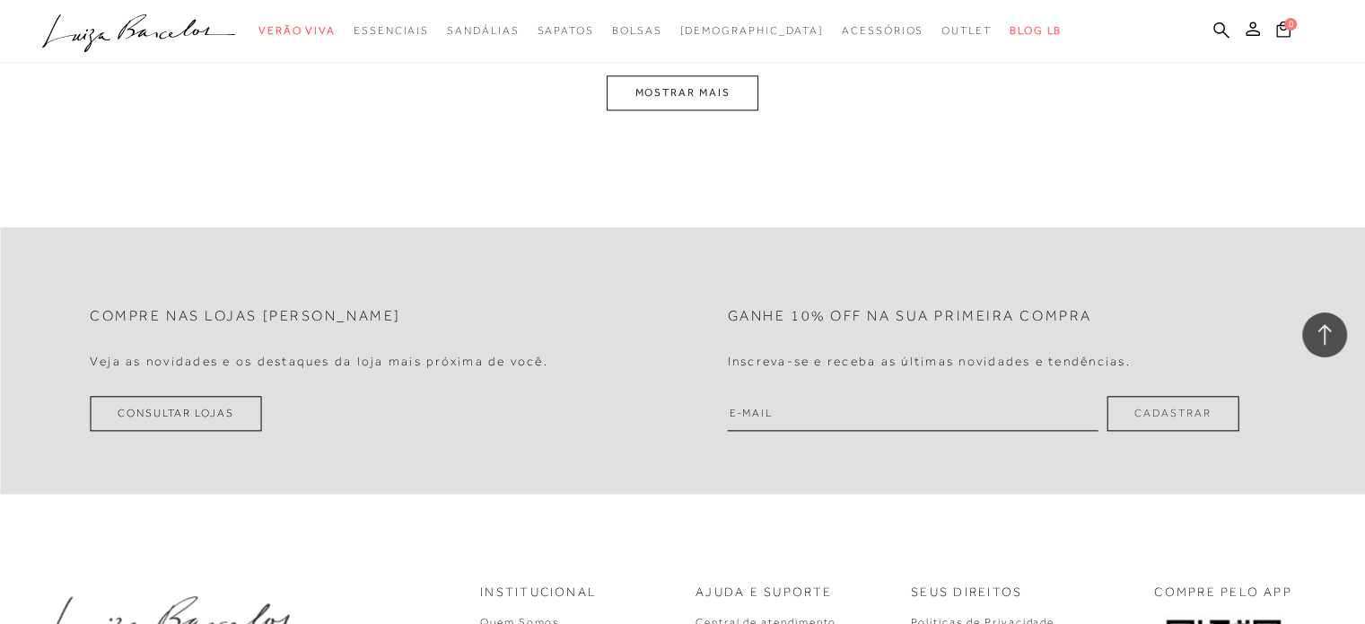
click at [679, 81] on button "MOSTRAR MAIS" at bounding box center [682, 92] width 151 height 35
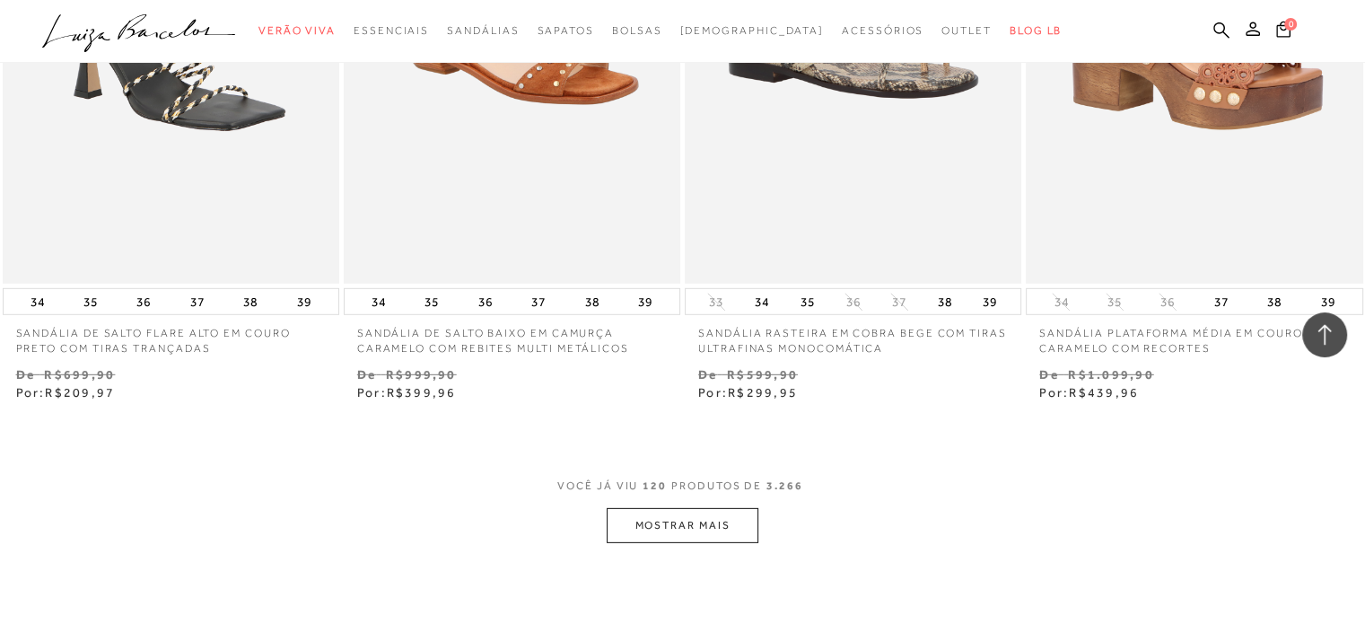
scroll to position [19182, 0]
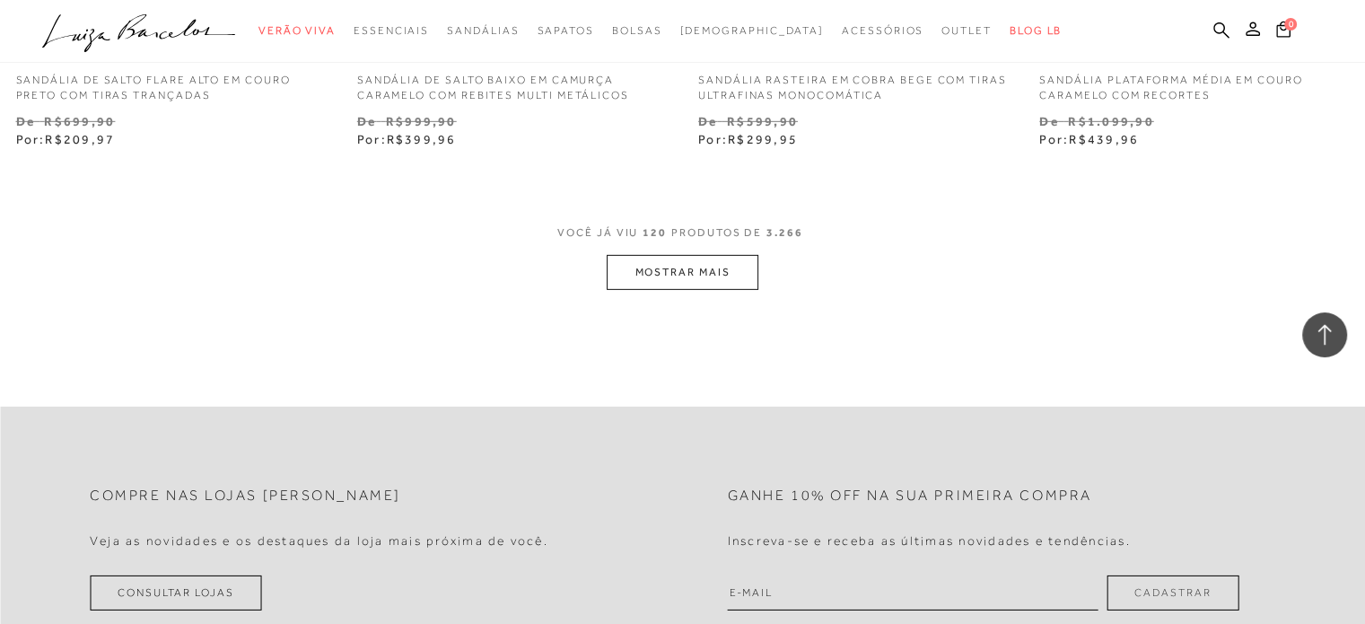
click at [713, 267] on button "MOSTRAR MAIS" at bounding box center [682, 272] width 151 height 35
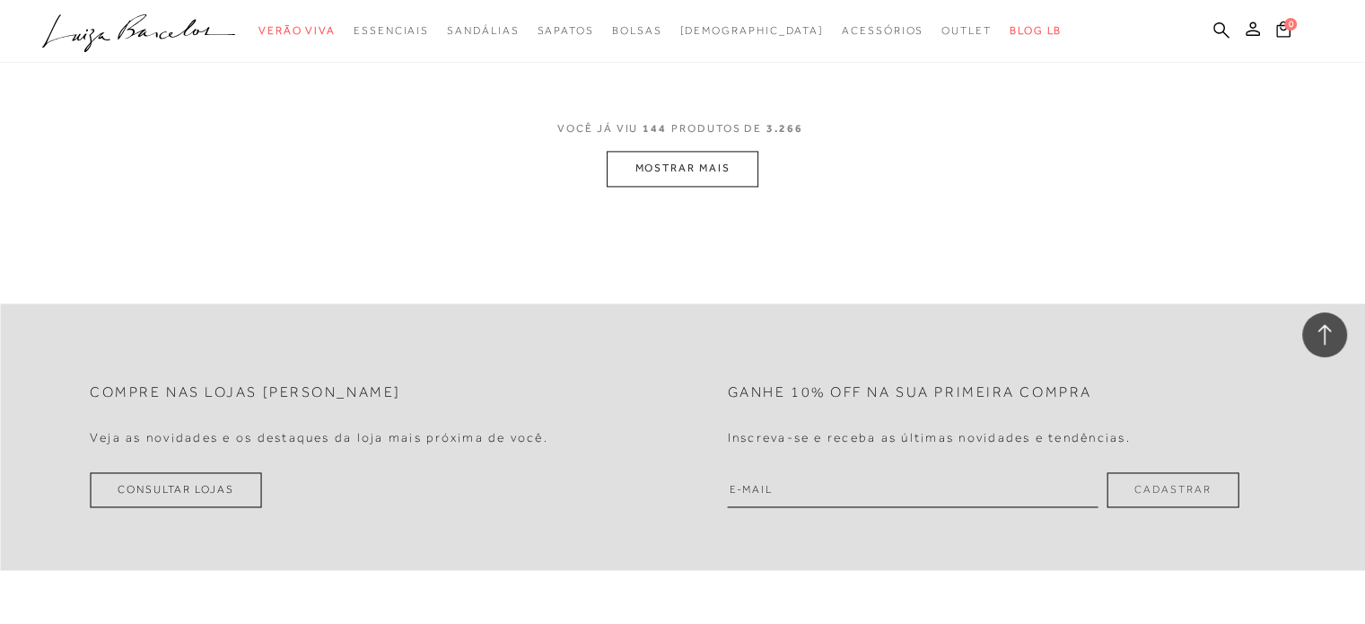
click at [651, 163] on button "MOSTRAR MAIS" at bounding box center [682, 168] width 151 height 35
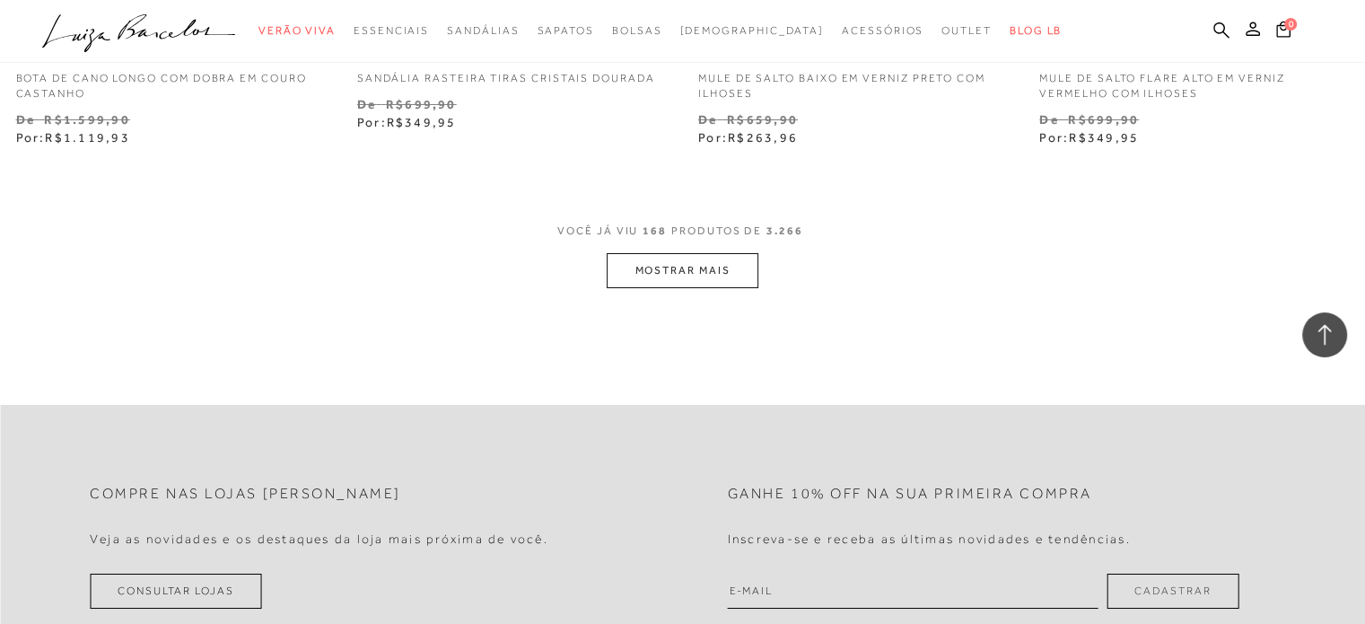
scroll to position [26989, 0]
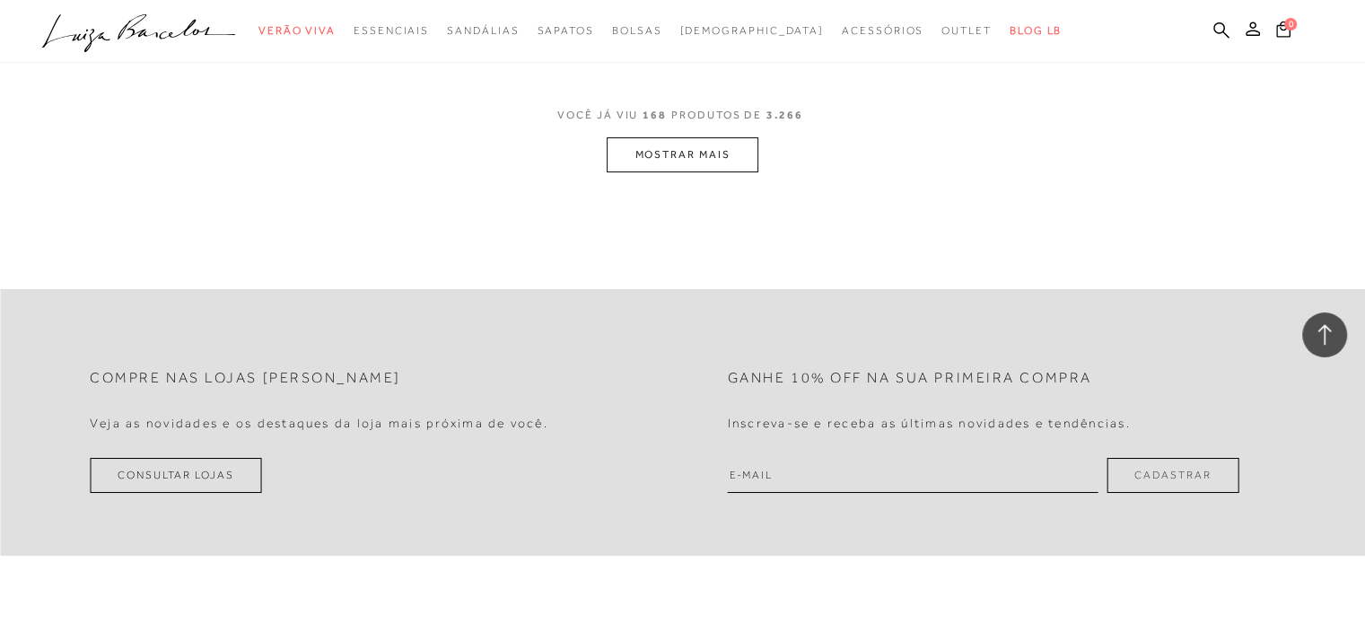
click at [686, 146] on button "MOSTRAR MAIS" at bounding box center [682, 154] width 151 height 35
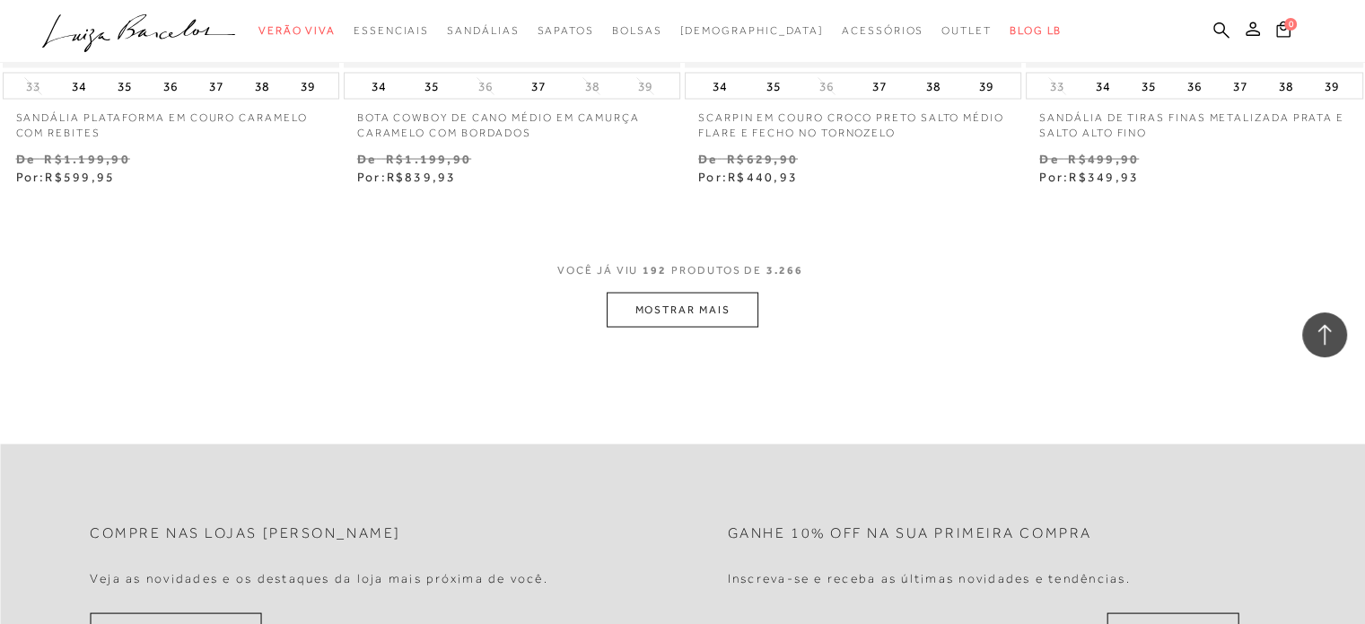
scroll to position [30848, 0]
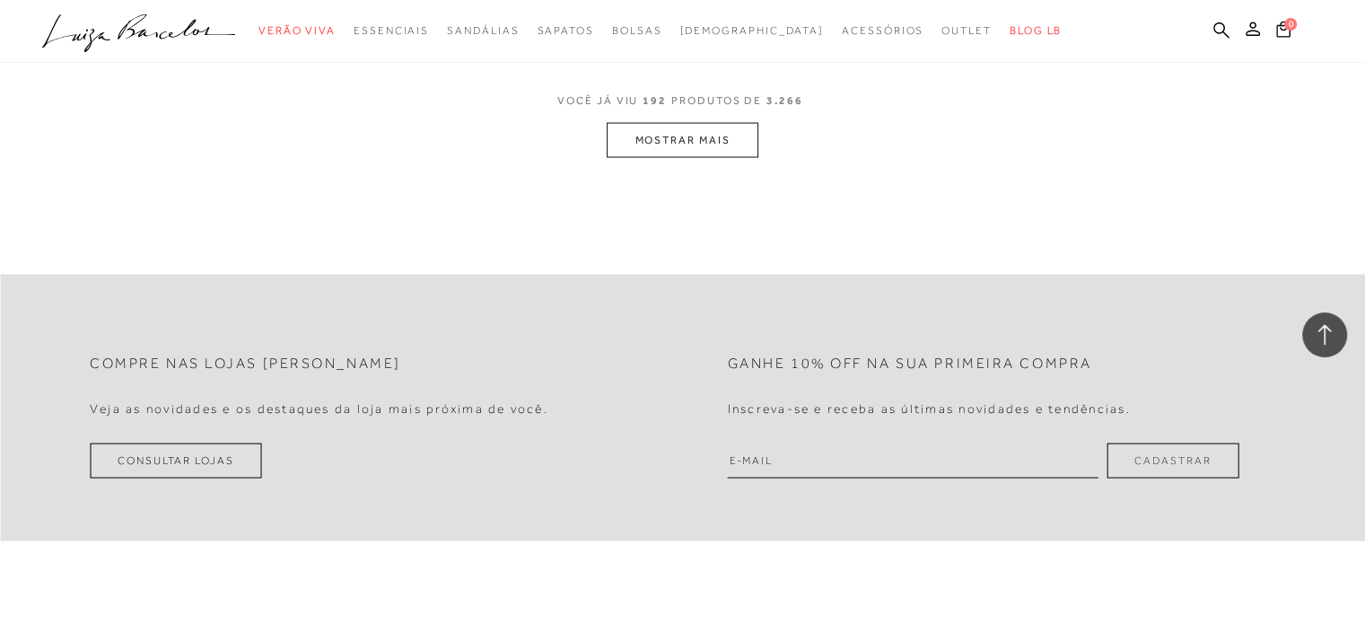
click at [664, 139] on button "MOSTRAR MAIS" at bounding box center [682, 140] width 151 height 35
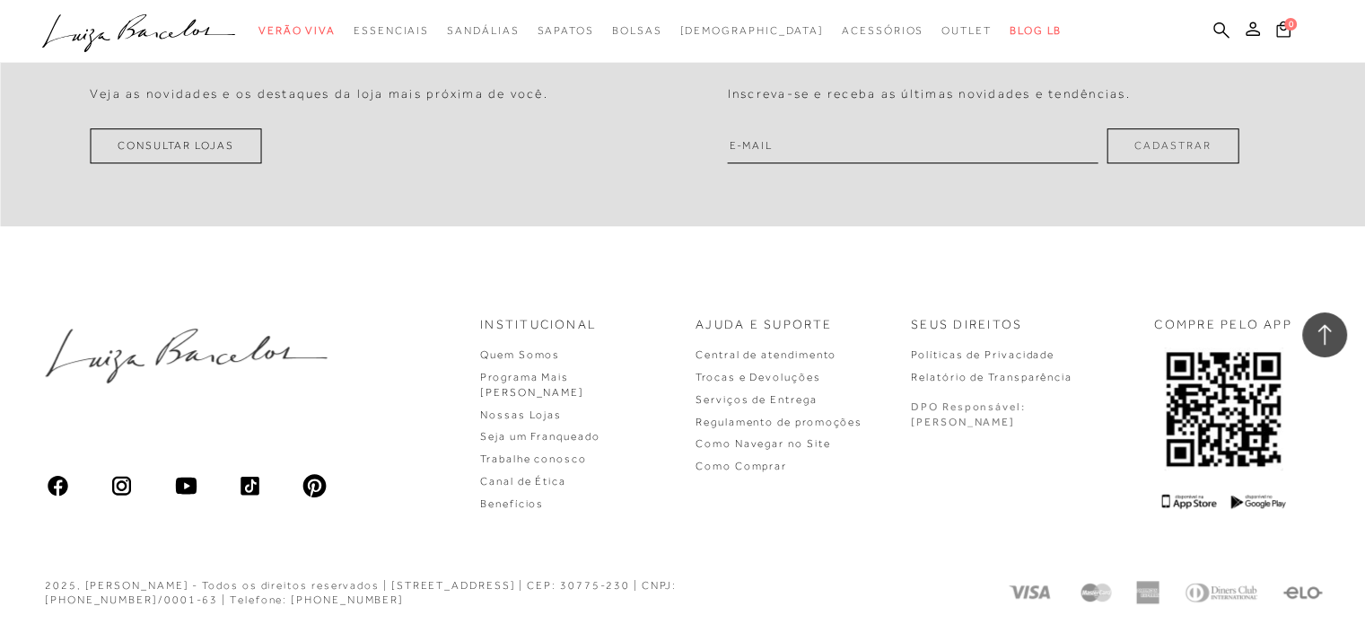
scroll to position [34649, 0]
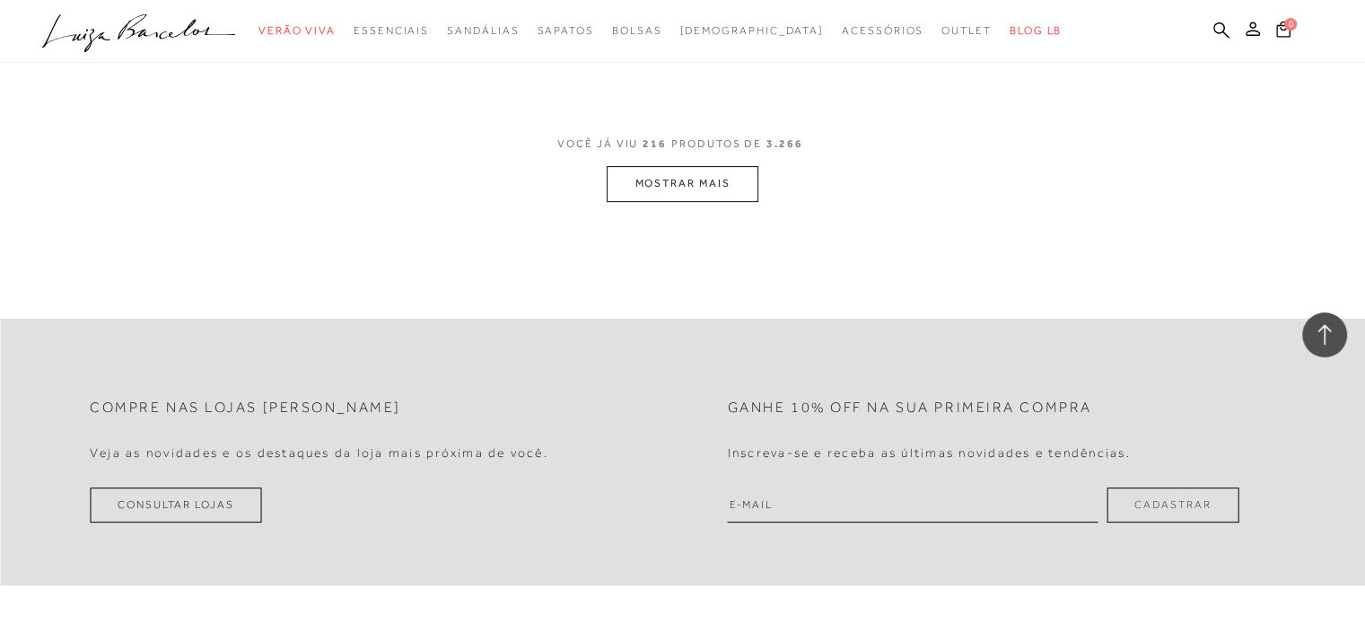
click at [658, 186] on button "MOSTRAR MAIS" at bounding box center [682, 183] width 151 height 35
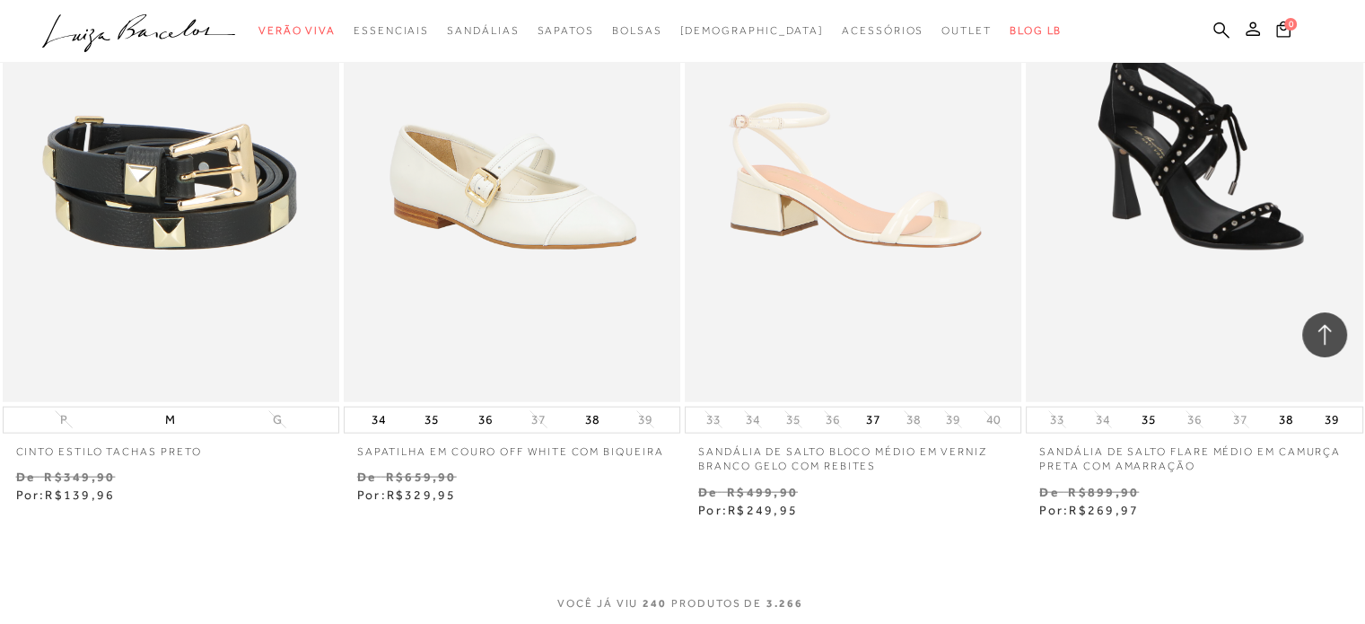
scroll to position [38238, 0]
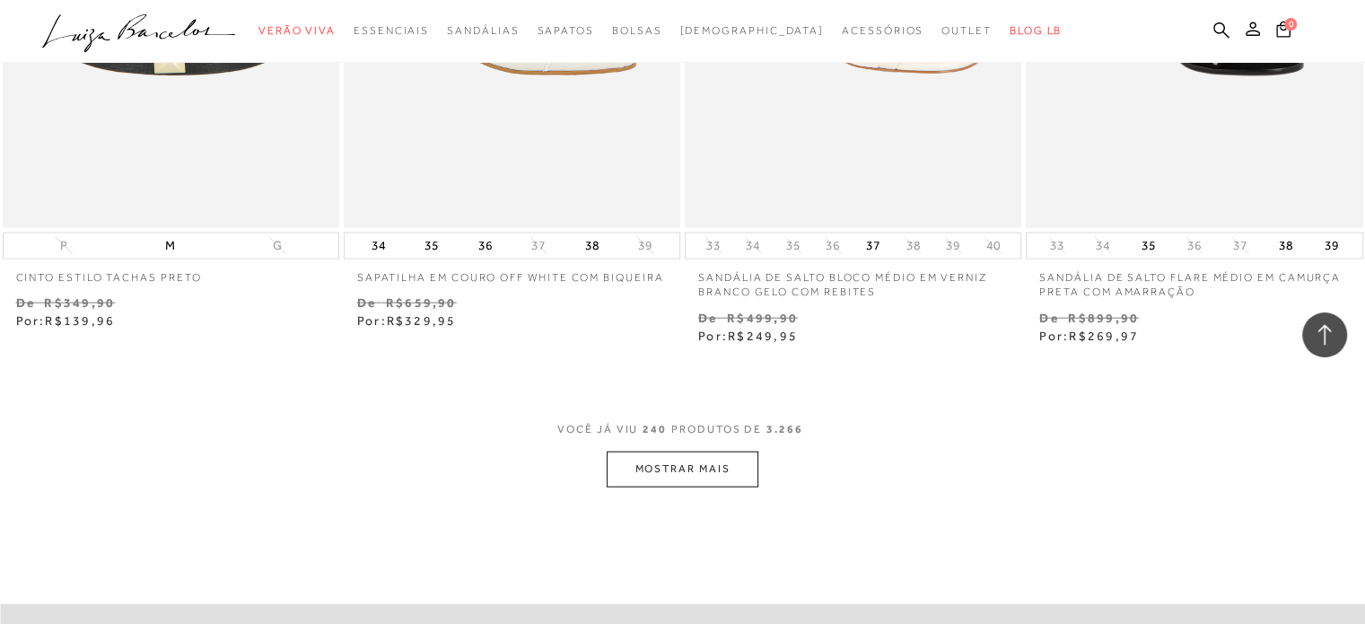
click at [646, 452] on button "MOSTRAR MAIS" at bounding box center [682, 468] width 151 height 35
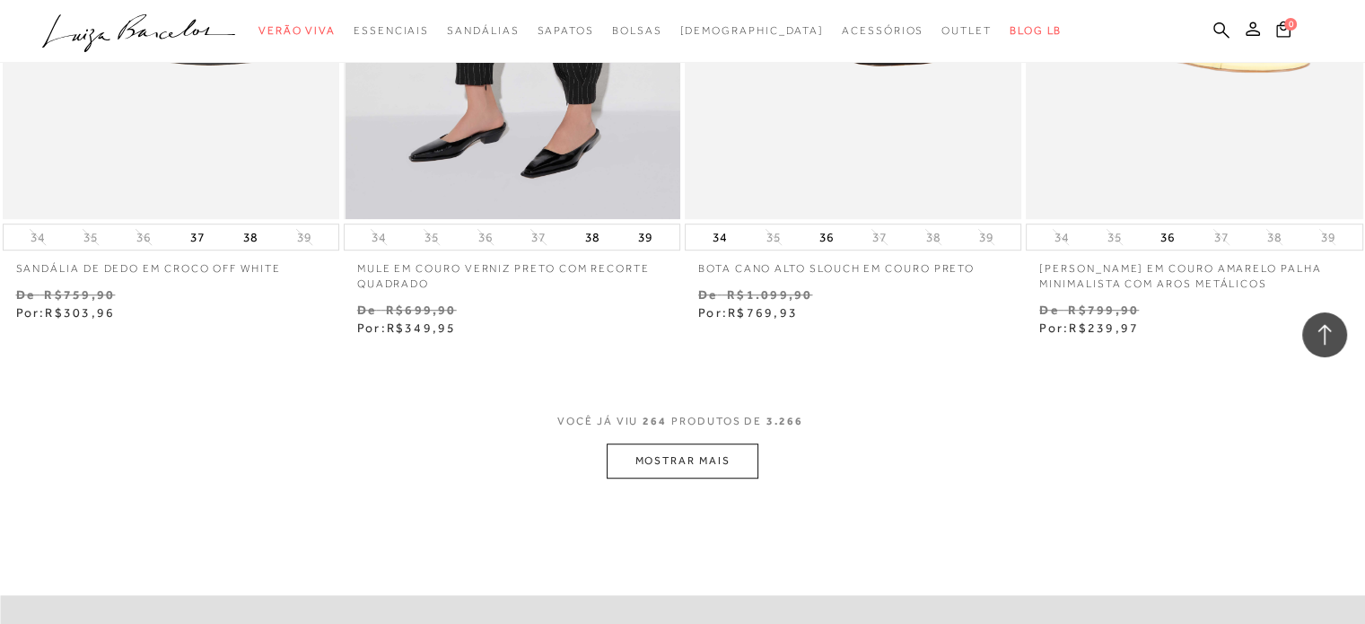
scroll to position [42097, 0]
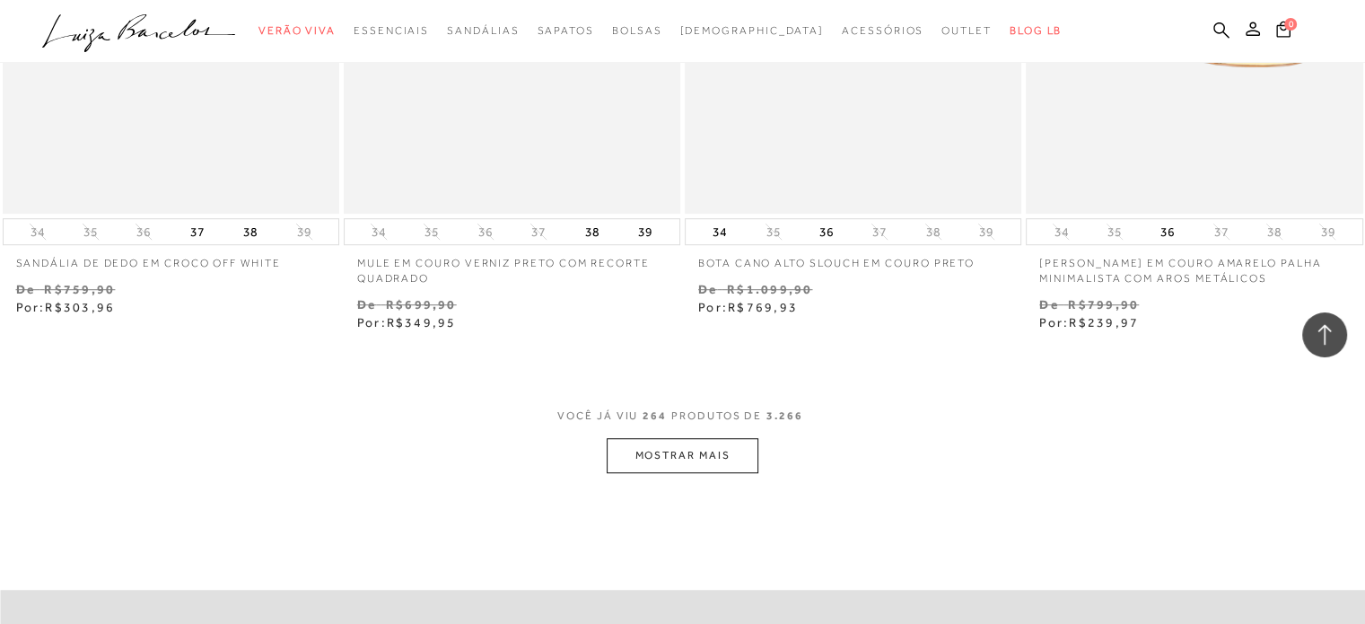
click at [714, 438] on button "MOSTRAR MAIS" at bounding box center [682, 455] width 151 height 35
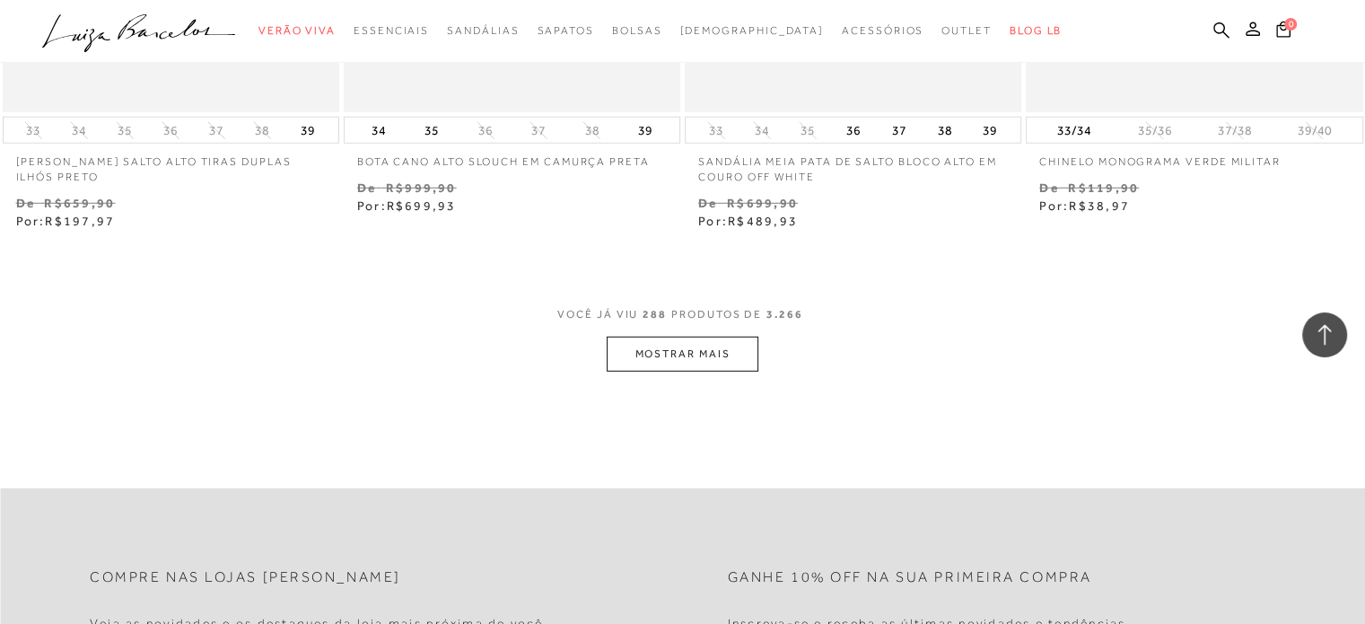
scroll to position [46045, 0]
click at [665, 334] on button "MOSTRAR MAIS" at bounding box center [682, 351] width 151 height 35
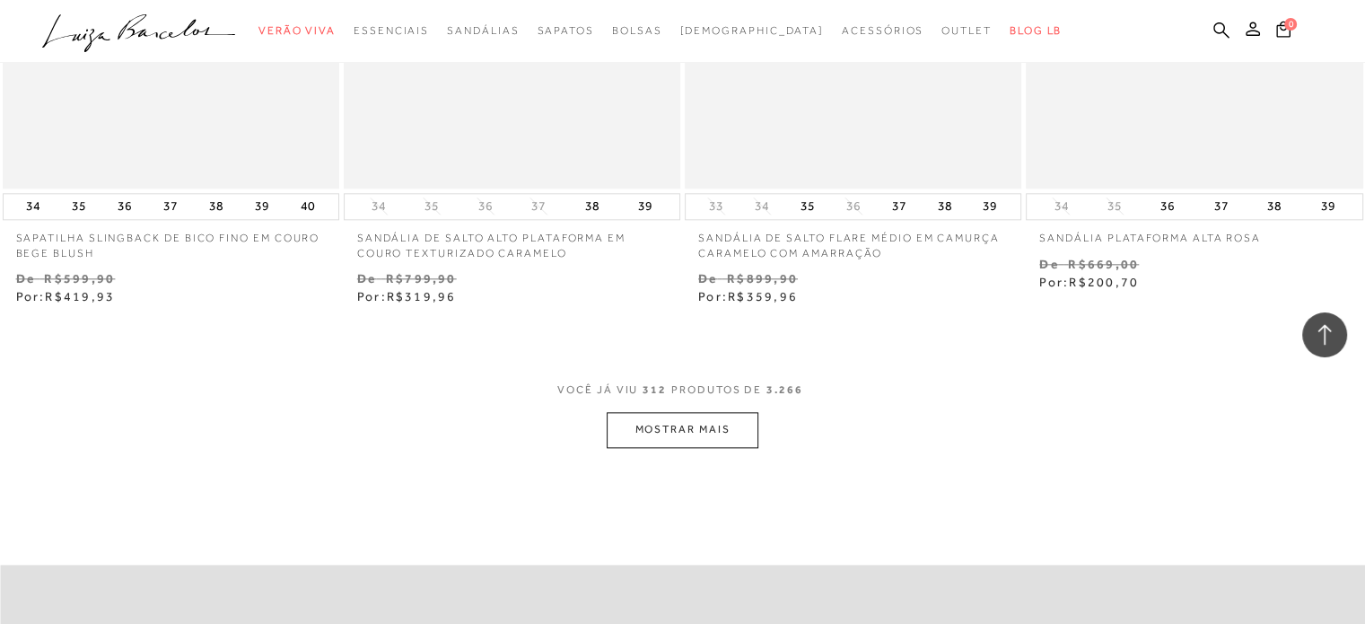
scroll to position [49814, 0]
click at [667, 409] on button "MOSTRAR MAIS" at bounding box center [682, 426] width 151 height 35
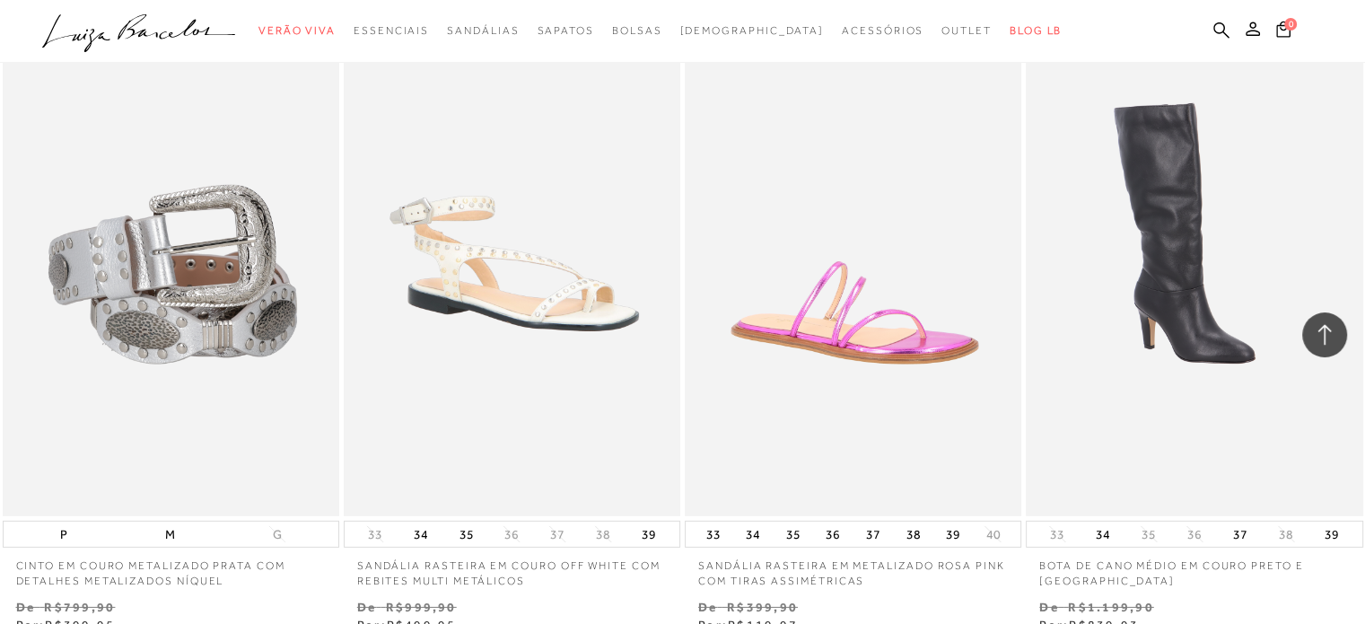
scroll to position [53673, 0]
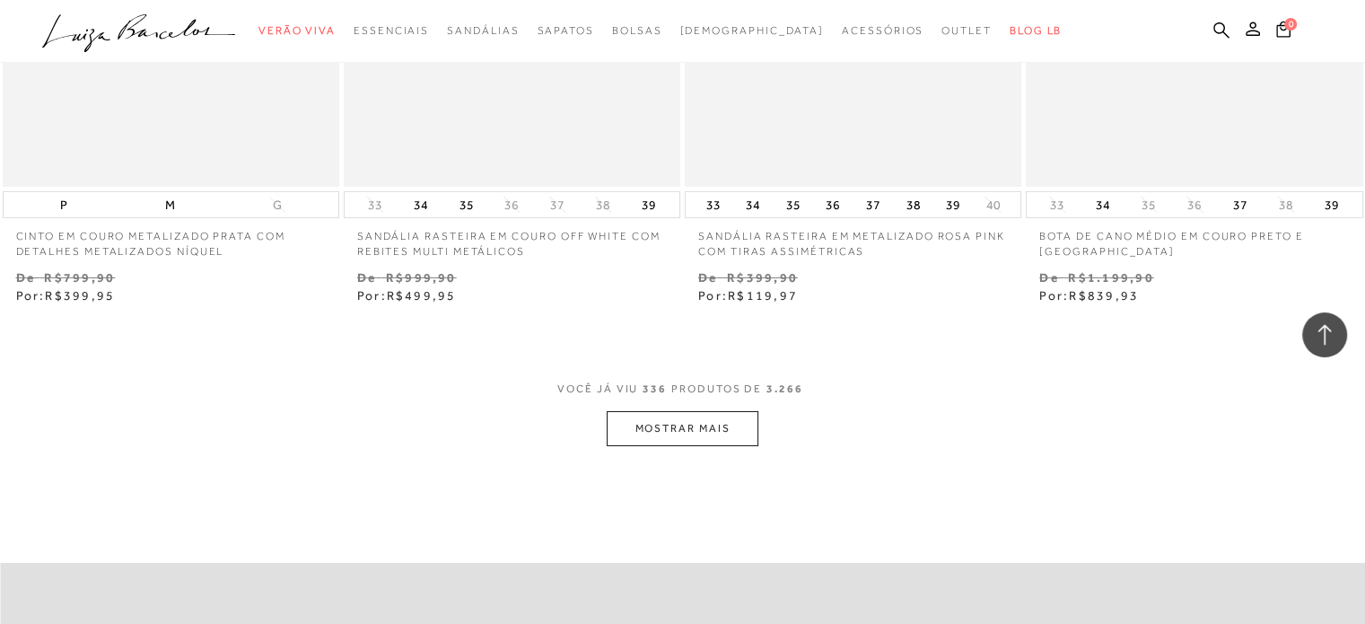
click at [660, 411] on button "MOSTRAR MAIS" at bounding box center [682, 428] width 151 height 35
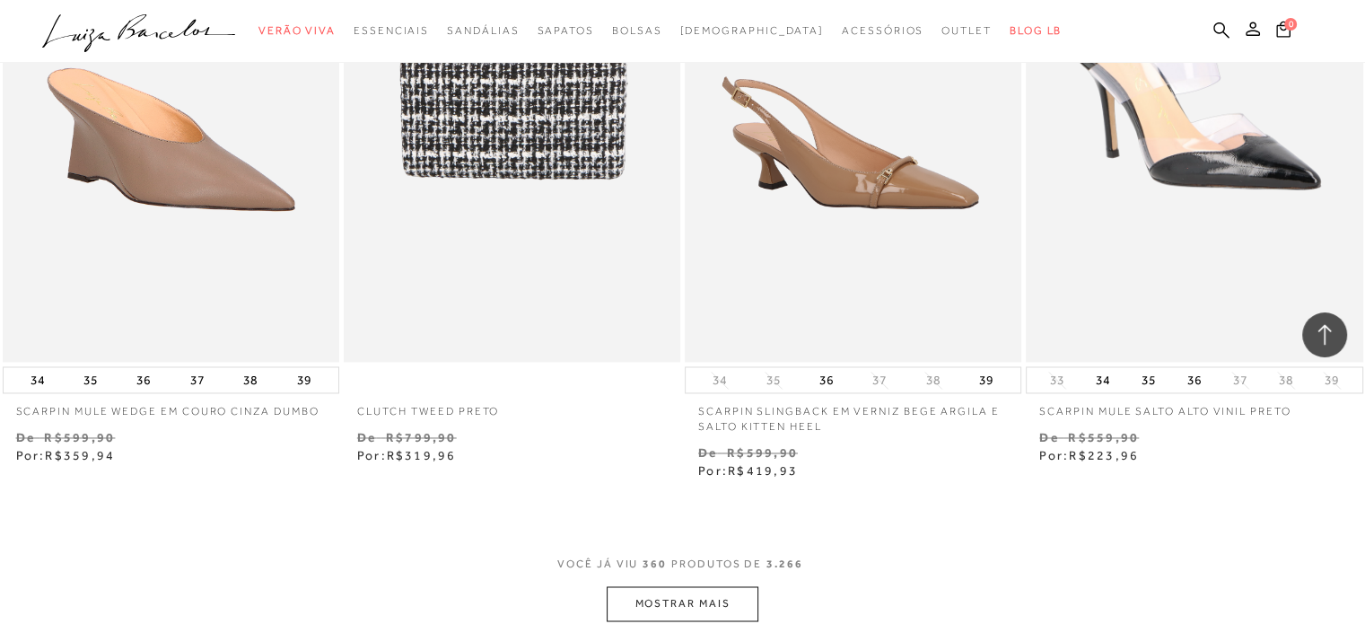
scroll to position [57352, 0]
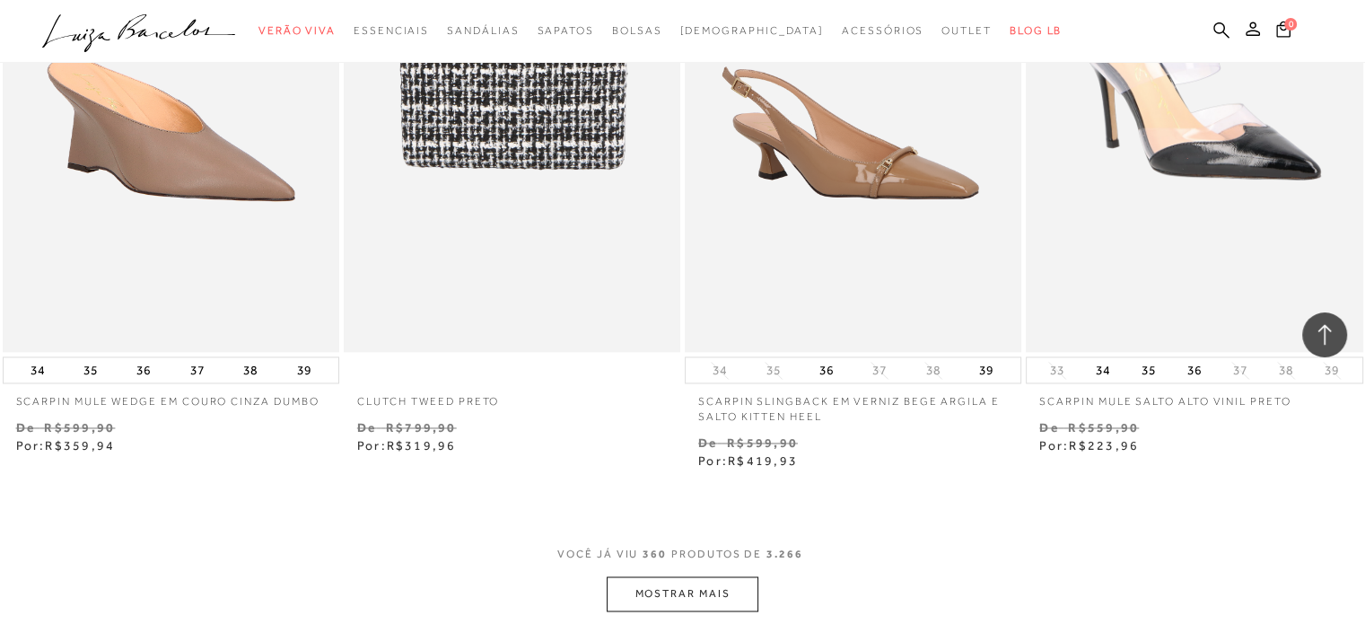
click at [662, 576] on button "MOSTRAR MAIS" at bounding box center [682, 593] width 151 height 35
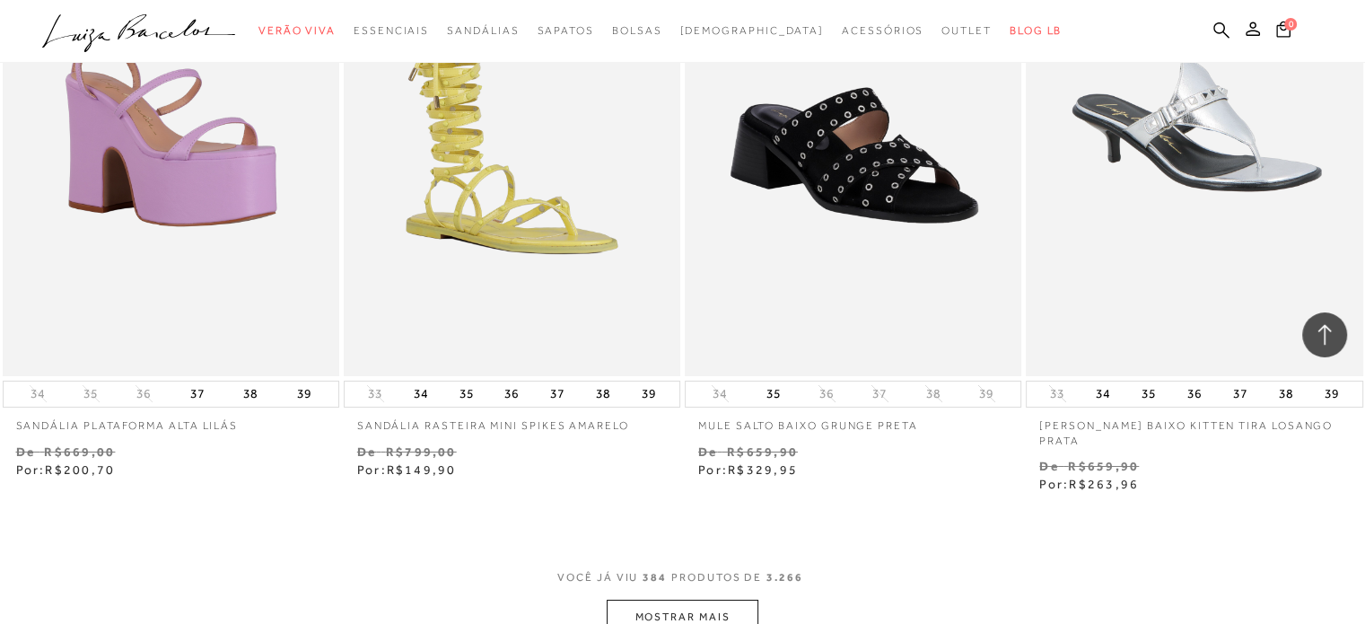
scroll to position [61390, 0]
